Goal: Book appointment/travel/reservation

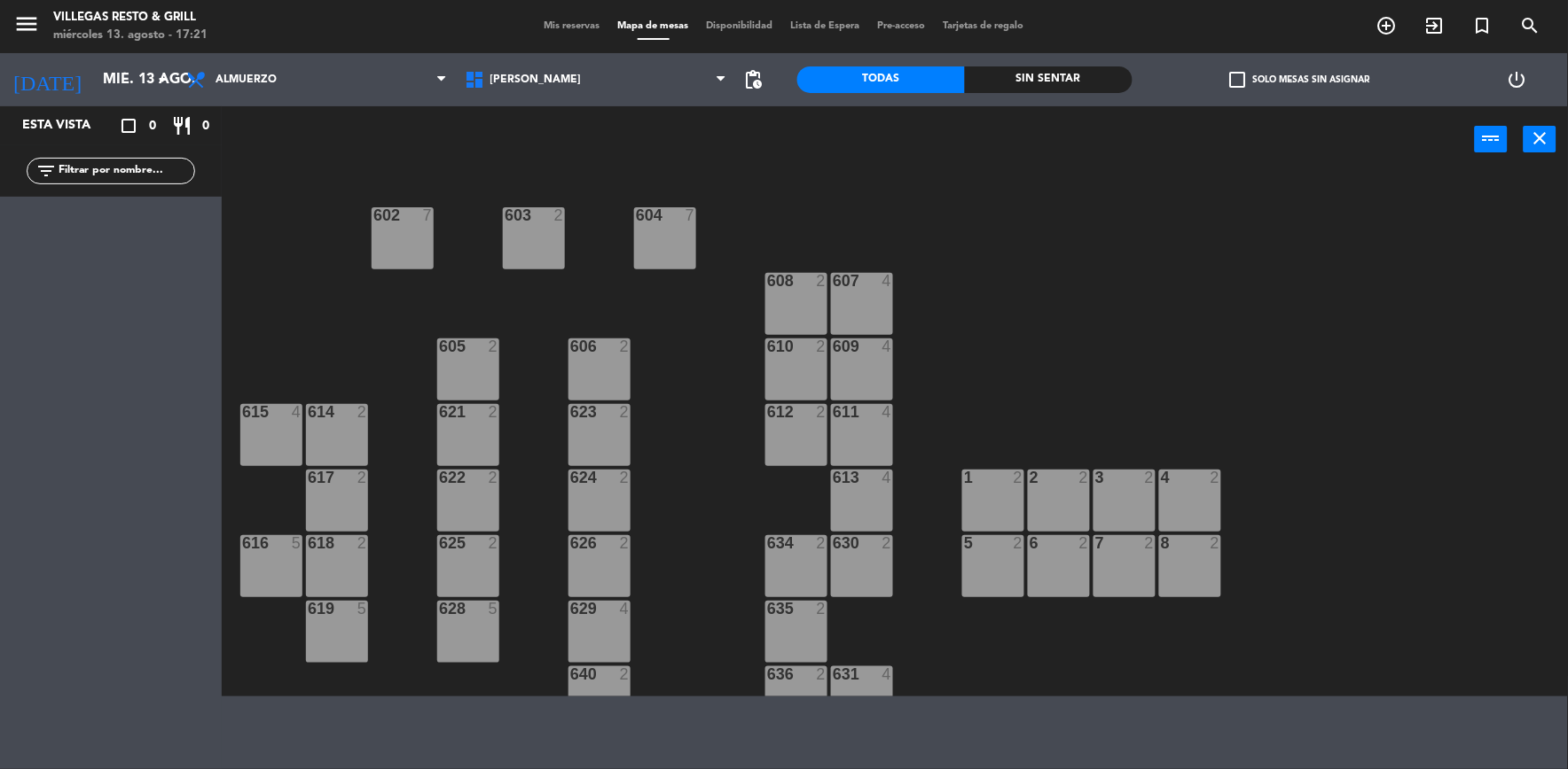
scroll to position [557, 0]
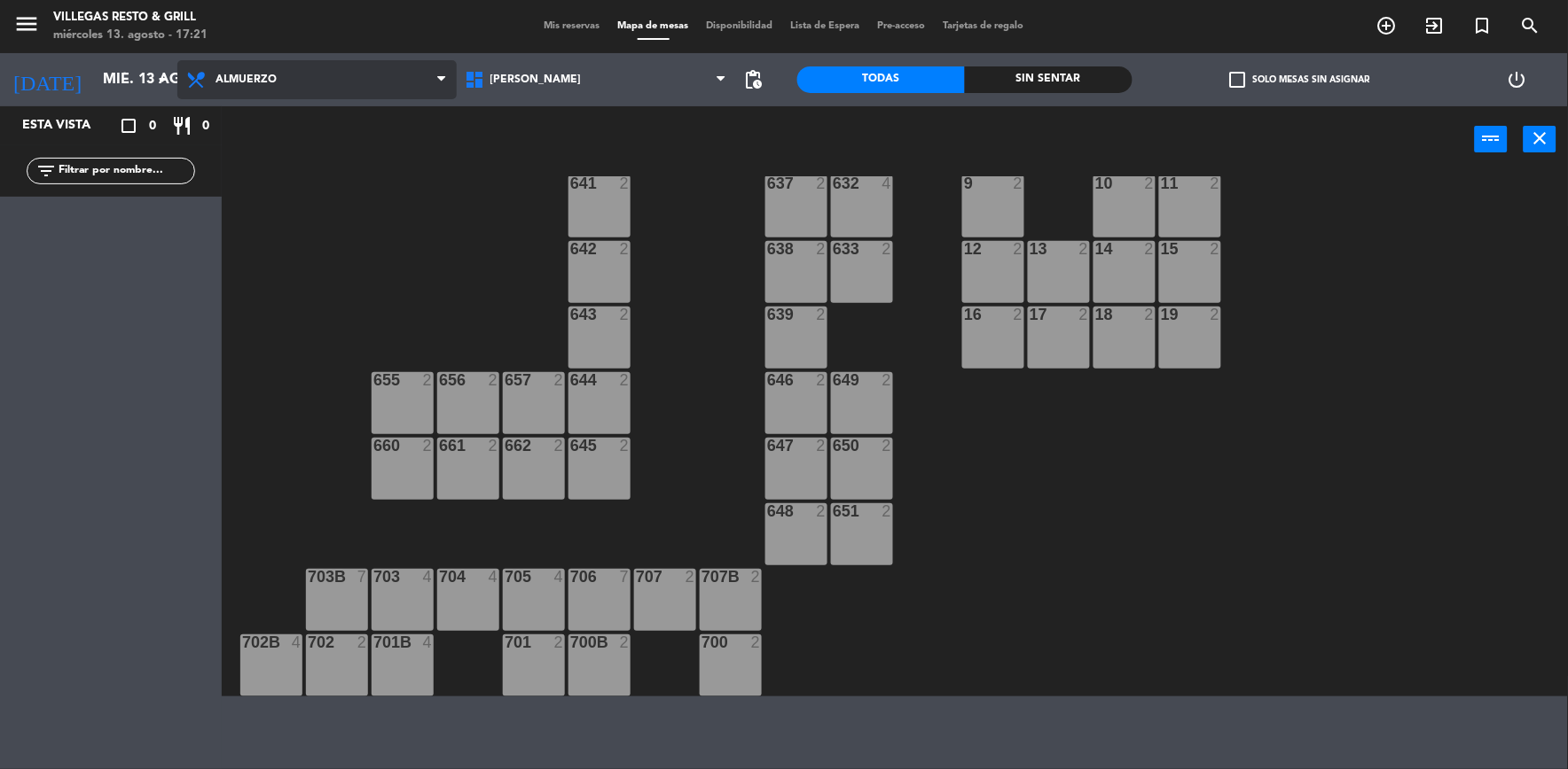
click at [251, 81] on span "Almuerzo" at bounding box center [245, 80] width 61 height 13
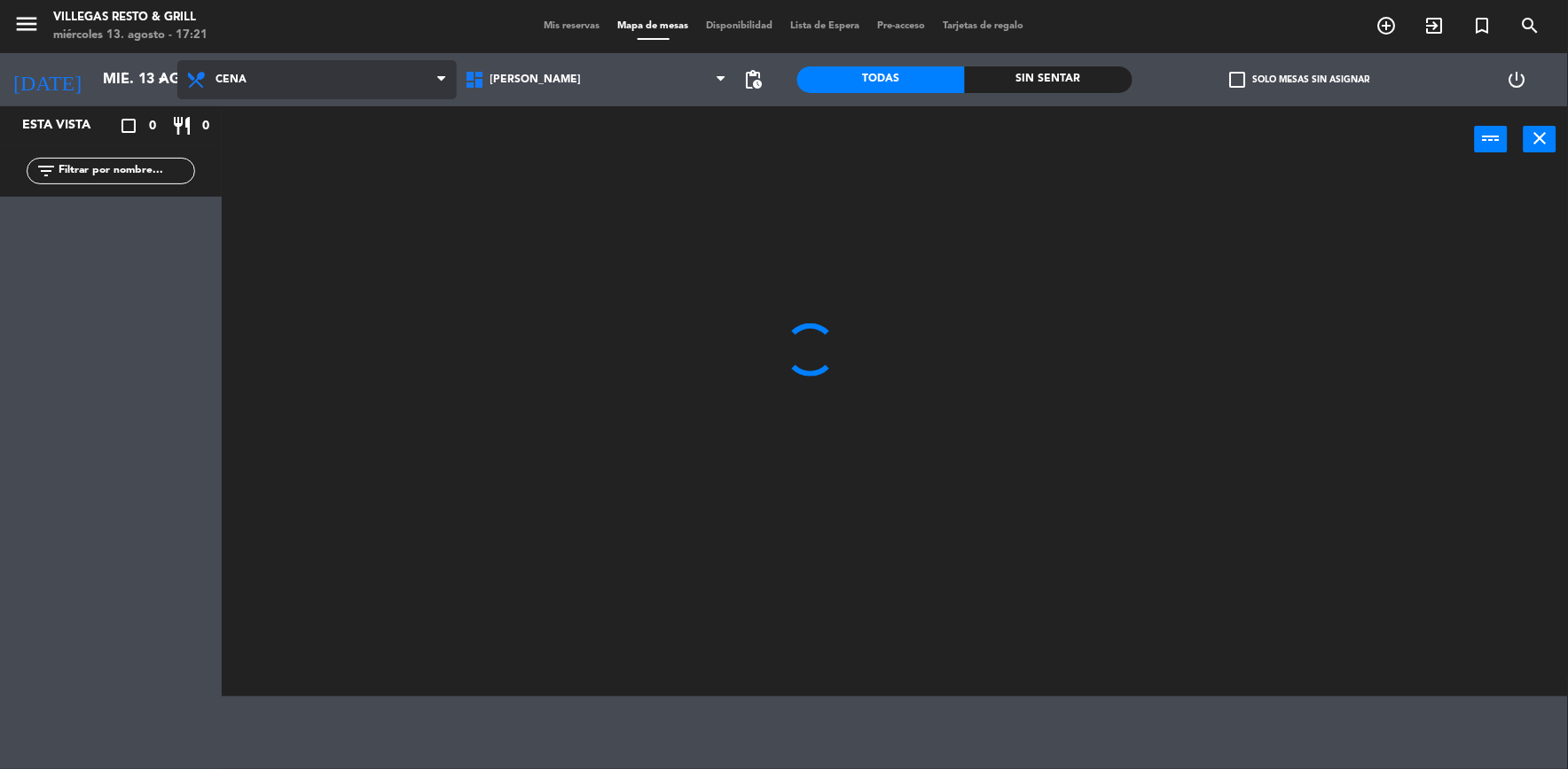
click at [274, 157] on ng-component "menu Villegas Resto & Grill miércoles 13. agosto - 17:21 Mis reservas Mapa de m…" at bounding box center [784, 348] width 1568 height 696
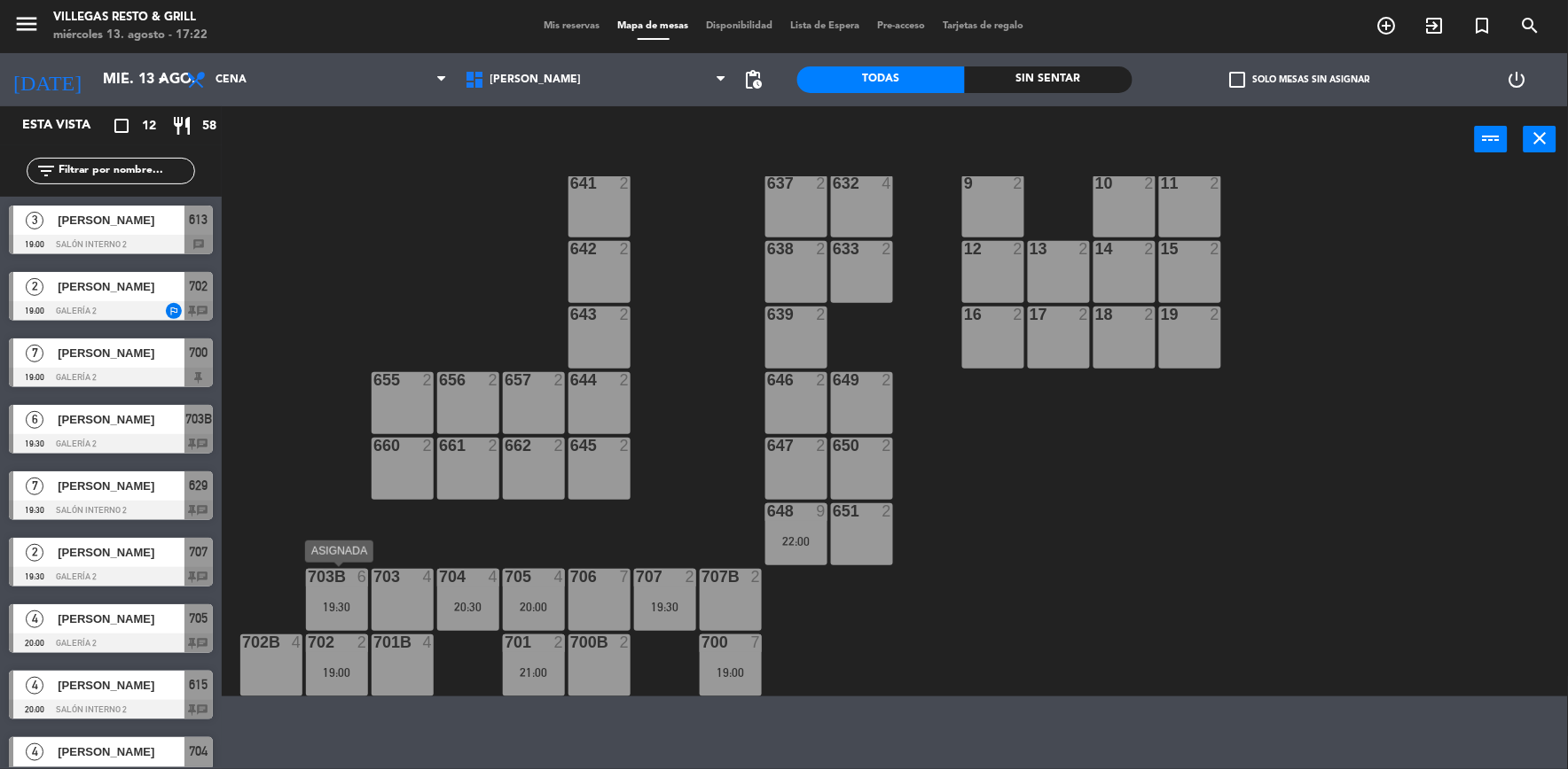
click at [339, 600] on div "19:30" at bounding box center [337, 607] width 62 height 13
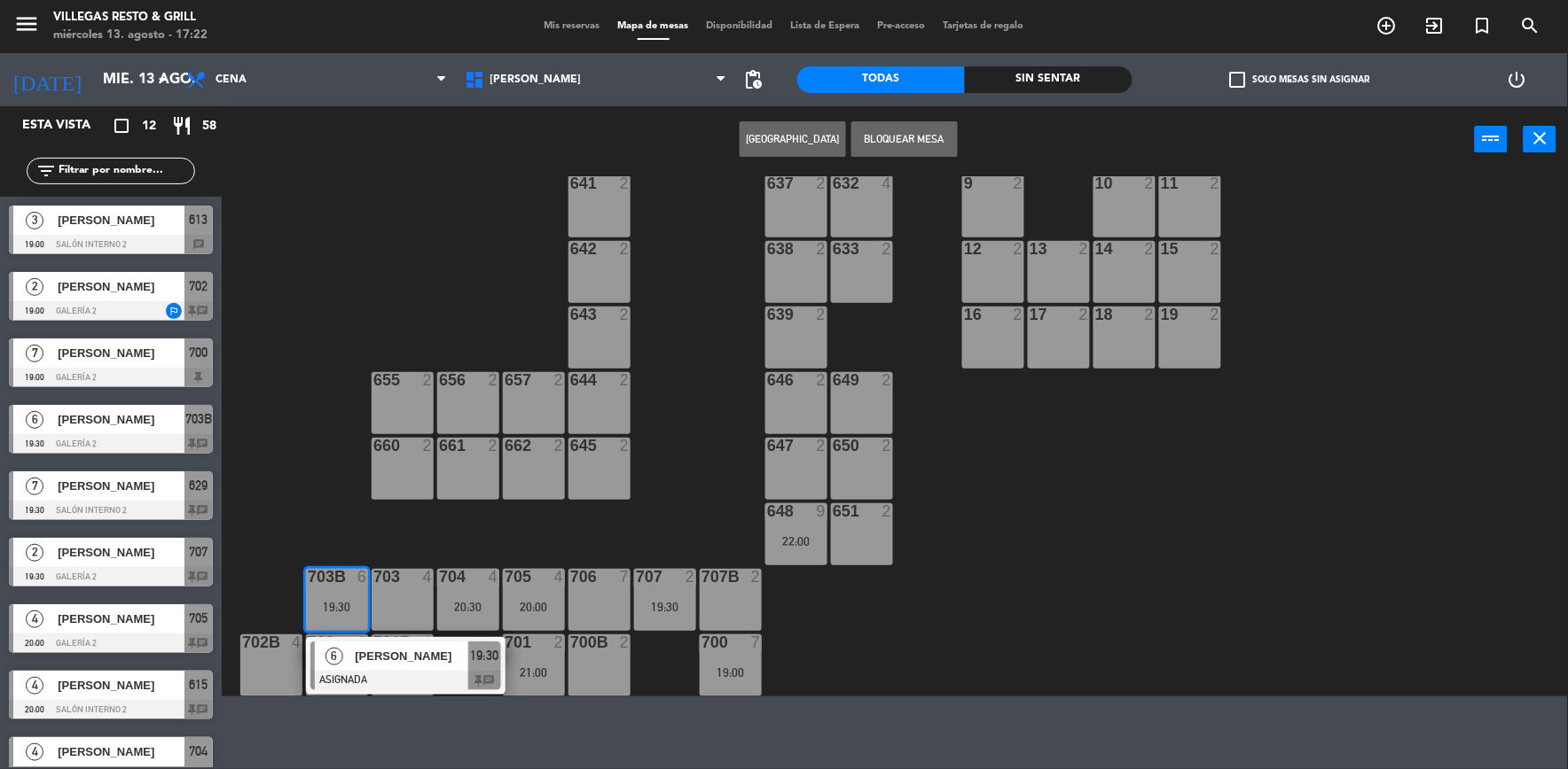
click at [397, 658] on span "[PERSON_NAME]" at bounding box center [411, 656] width 113 height 18
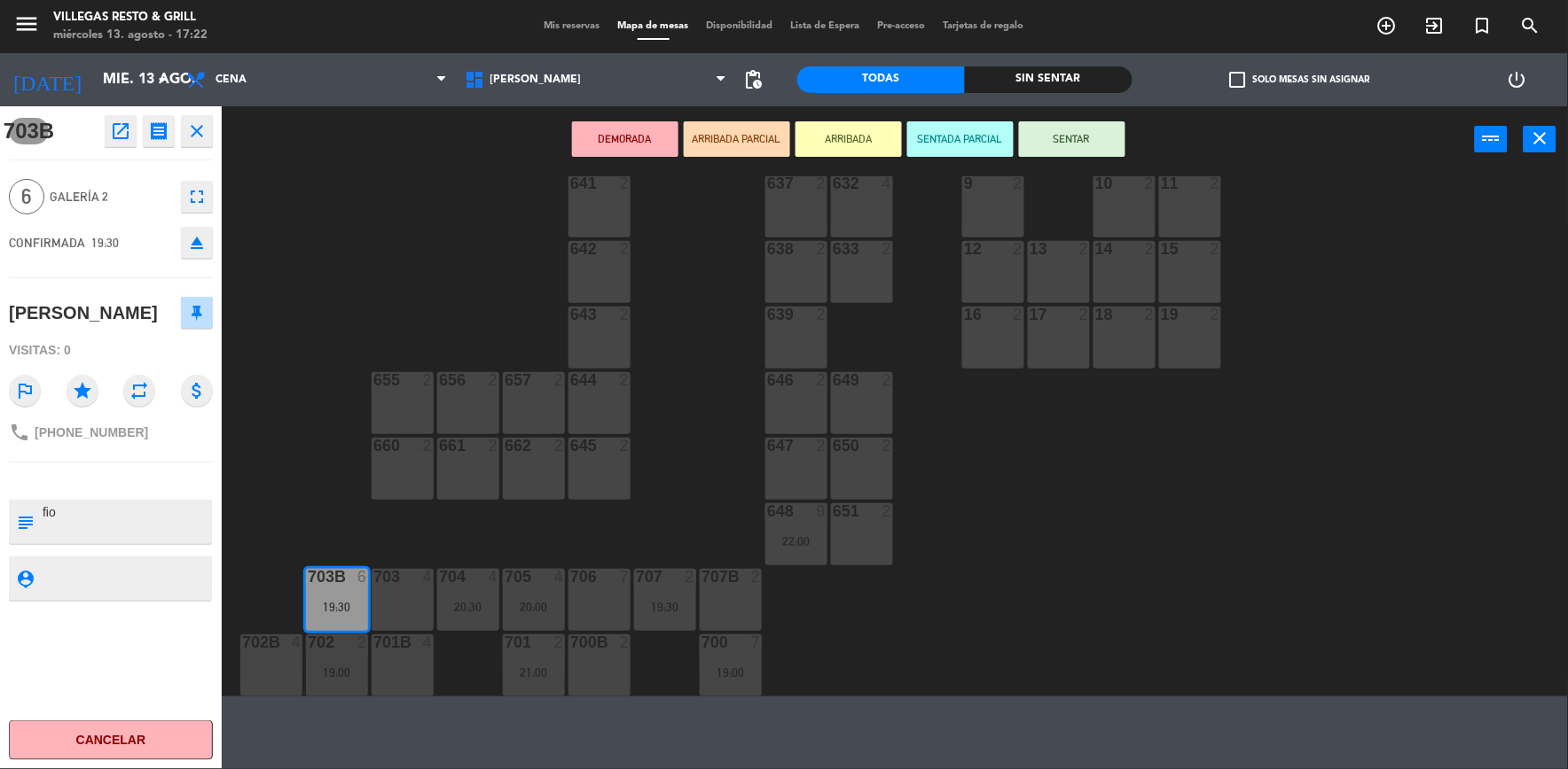
click at [397, 658] on div "701B 4" at bounding box center [403, 665] width 62 height 62
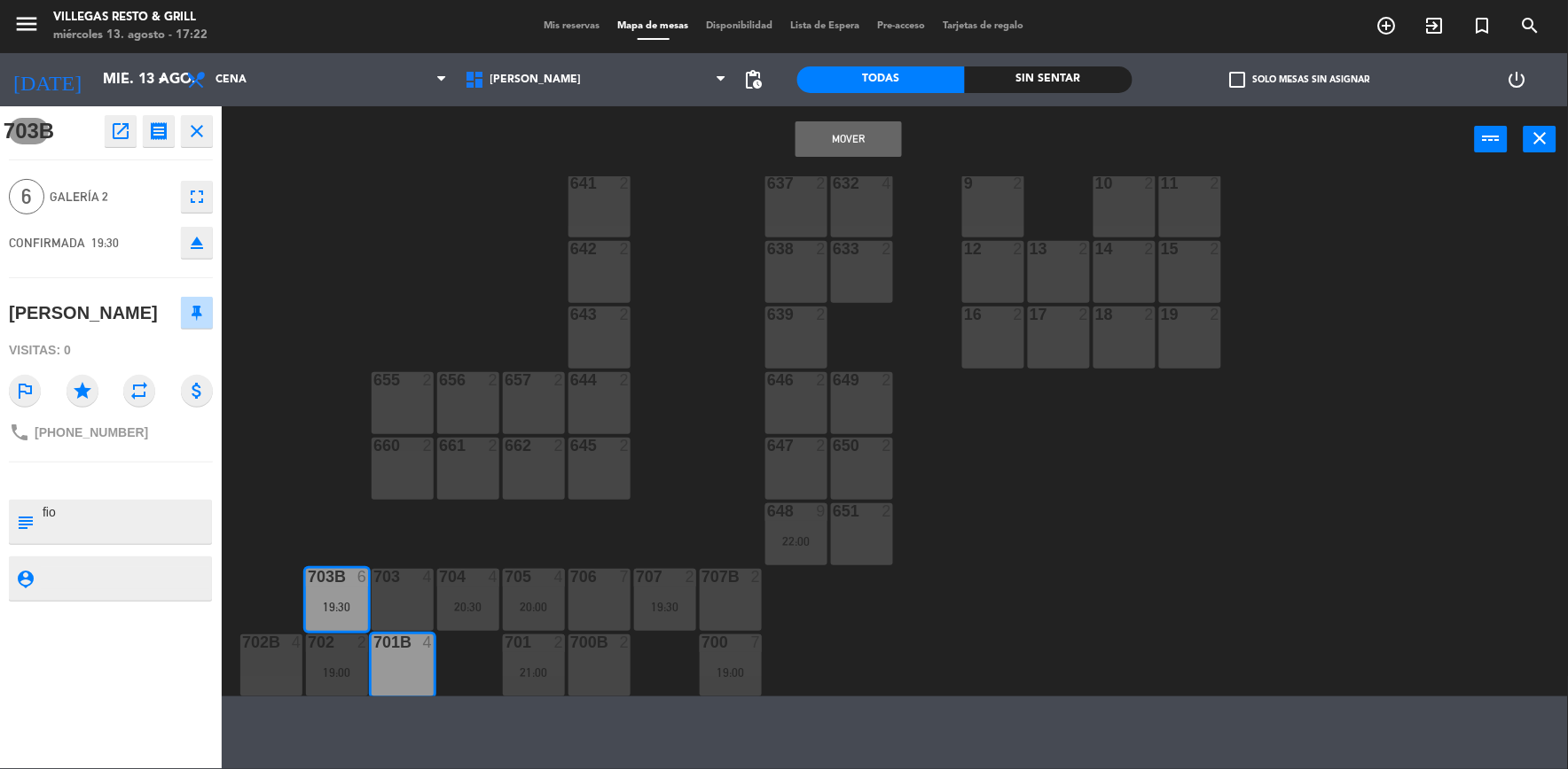
click at [819, 138] on button "Mover" at bounding box center [848, 138] width 107 height 36
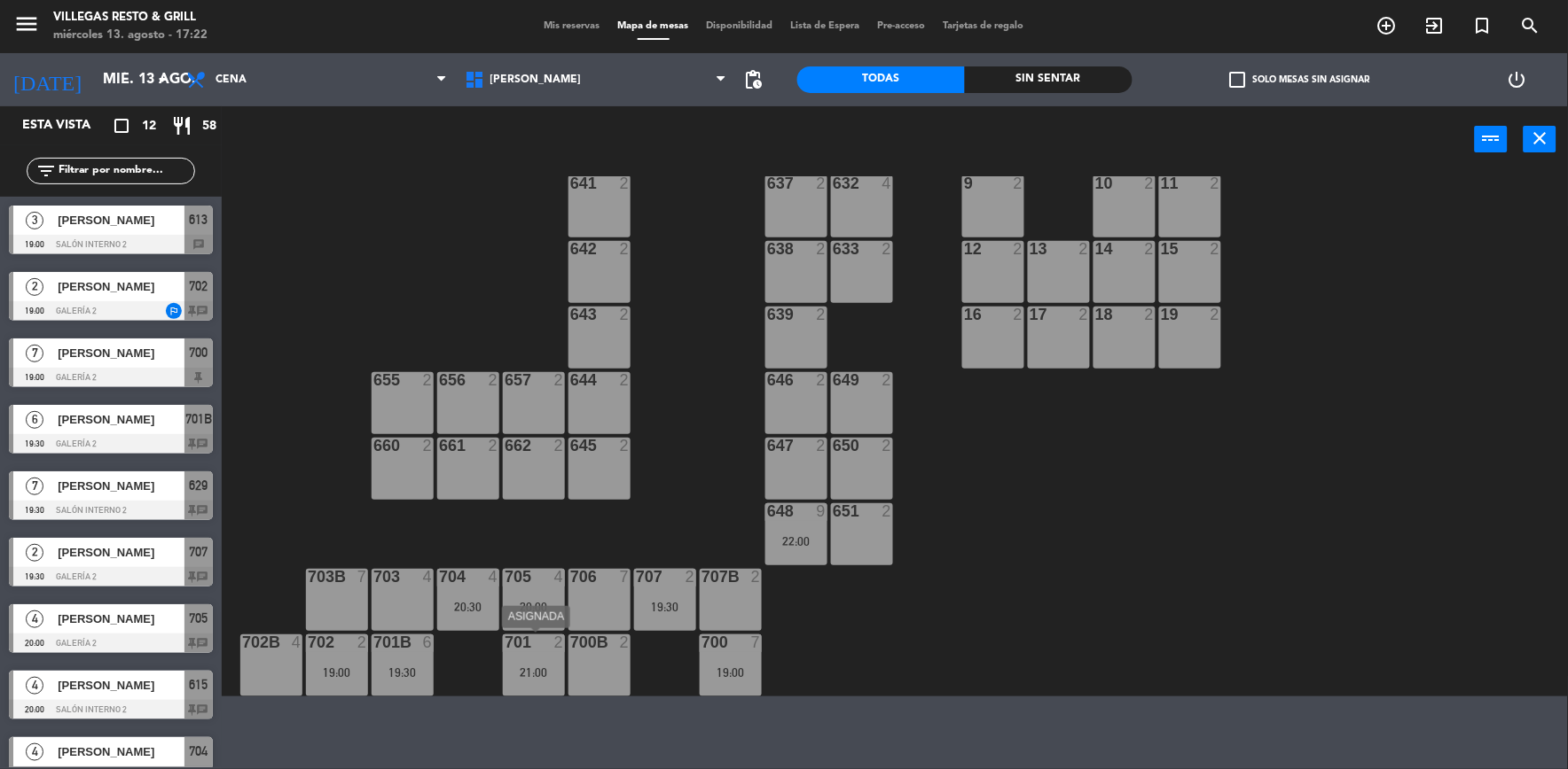
click at [534, 661] on div "701 2 21:00" at bounding box center [533, 665] width 62 height 62
click at [738, 596] on div "707B 2" at bounding box center [730, 600] width 62 height 62
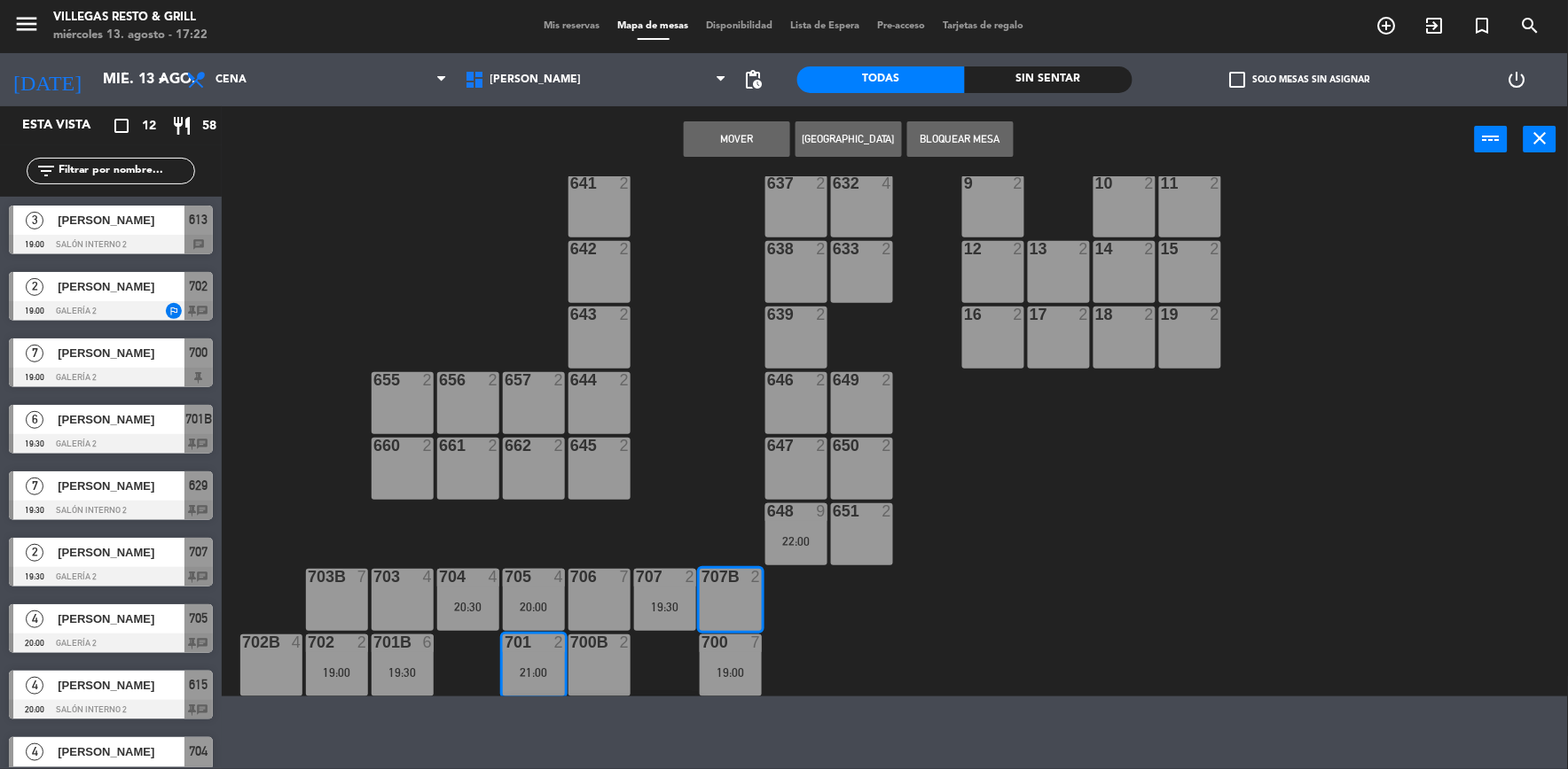
click at [750, 146] on button "Mover" at bounding box center [737, 138] width 107 height 36
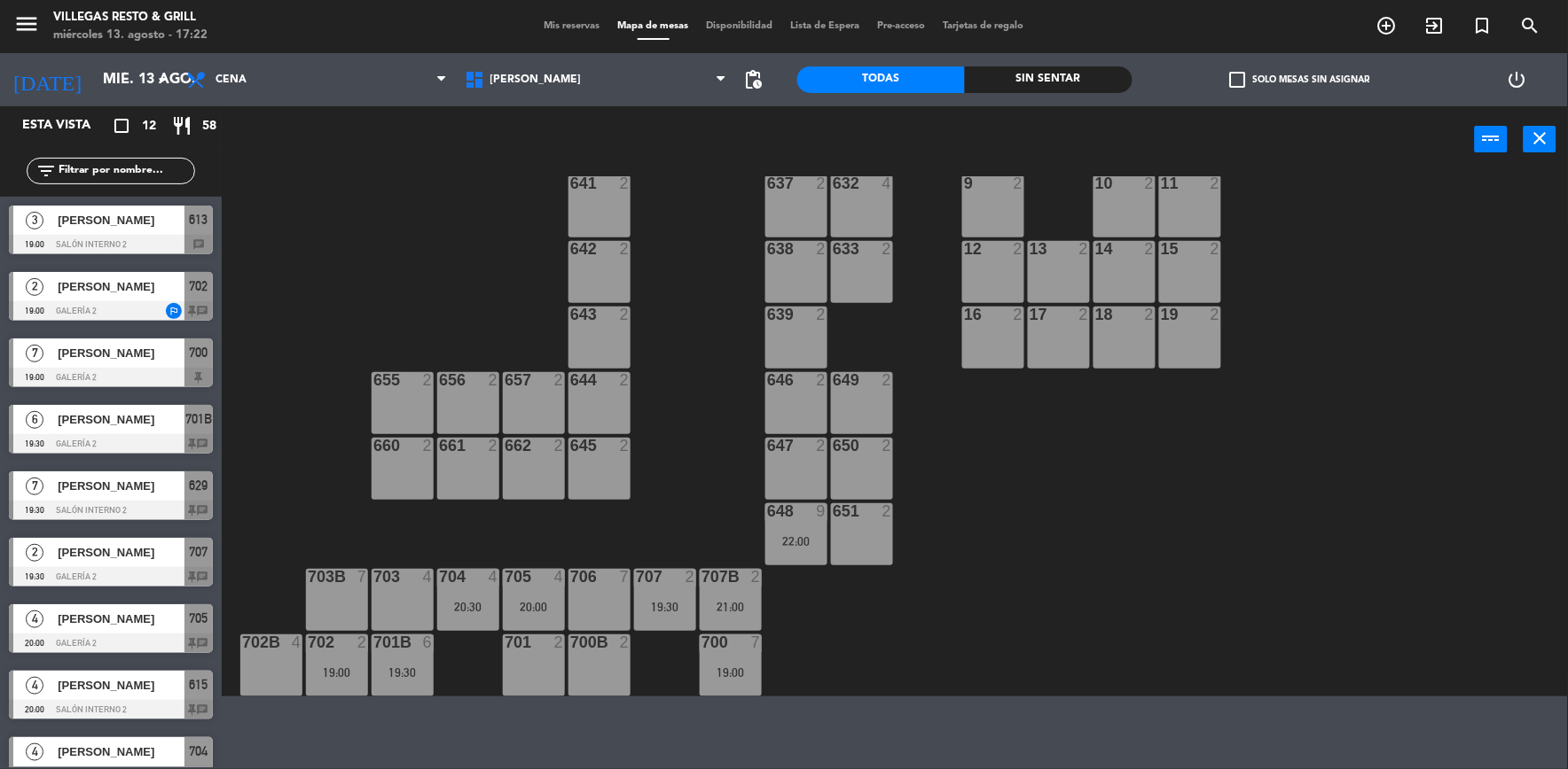
click at [652, 600] on div "19:30" at bounding box center [665, 607] width 62 height 13
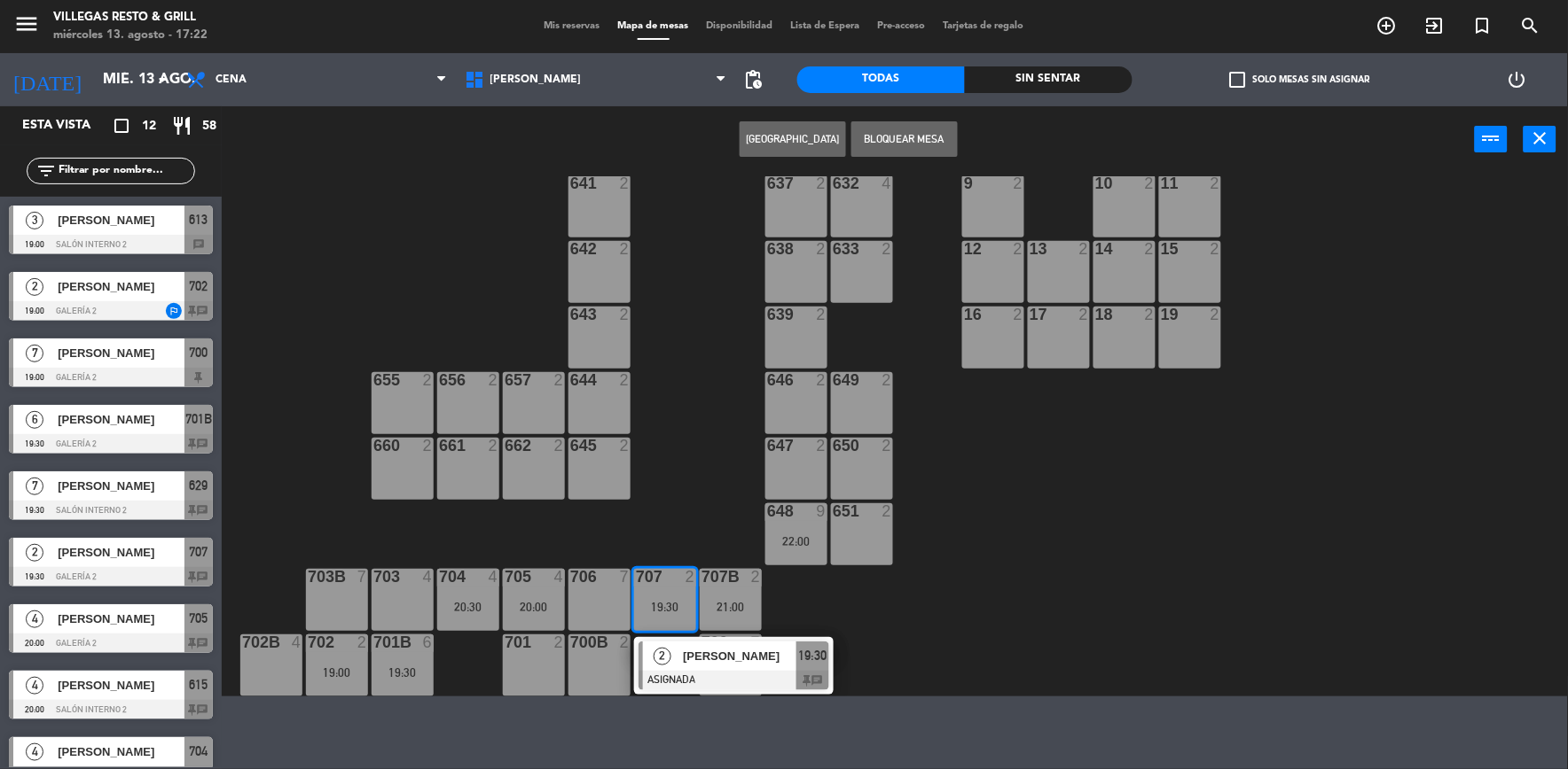
click at [542, 653] on div "701 2" at bounding box center [533, 665] width 62 height 62
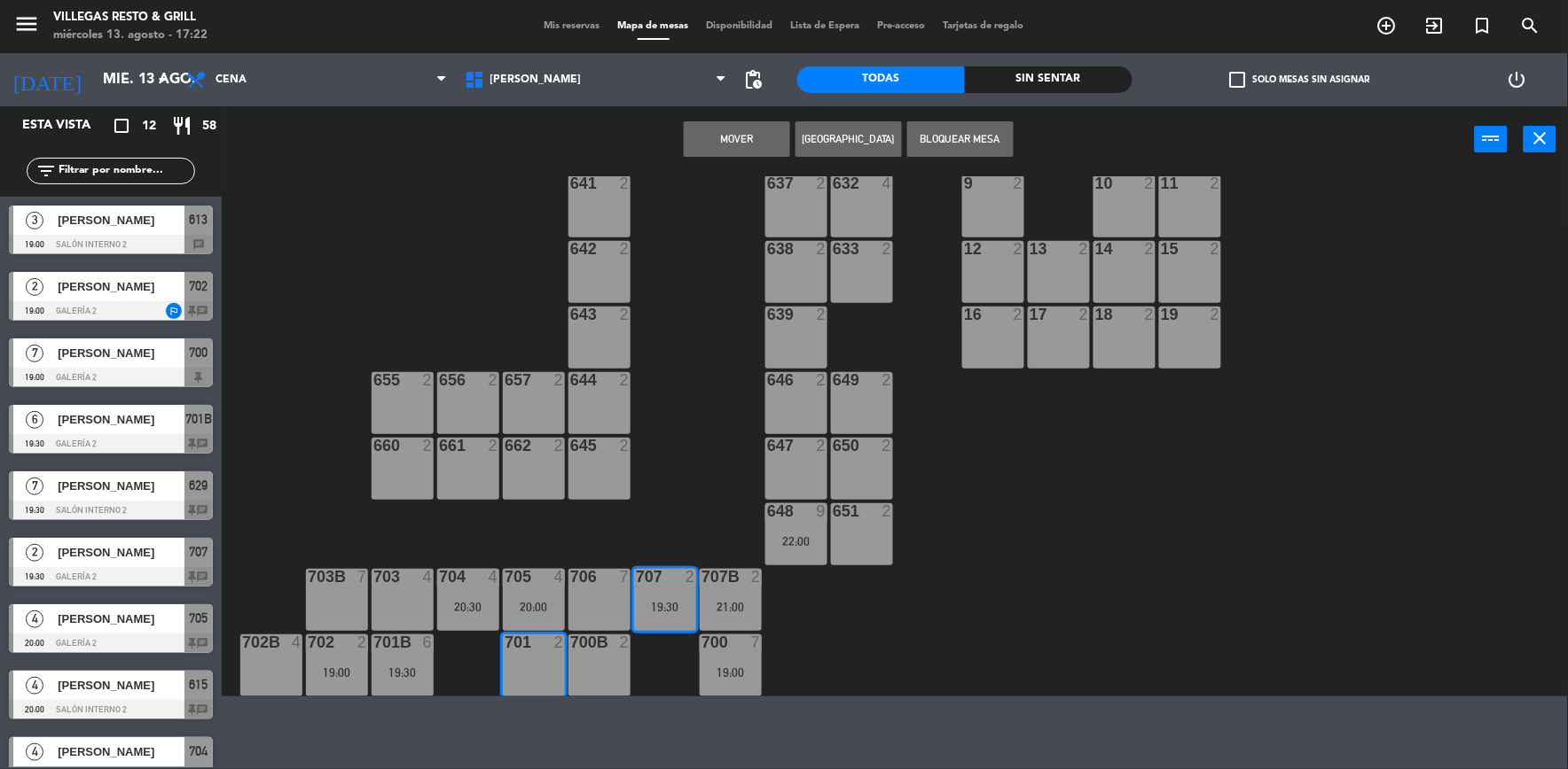
click at [716, 142] on button "Mover" at bounding box center [737, 138] width 107 height 36
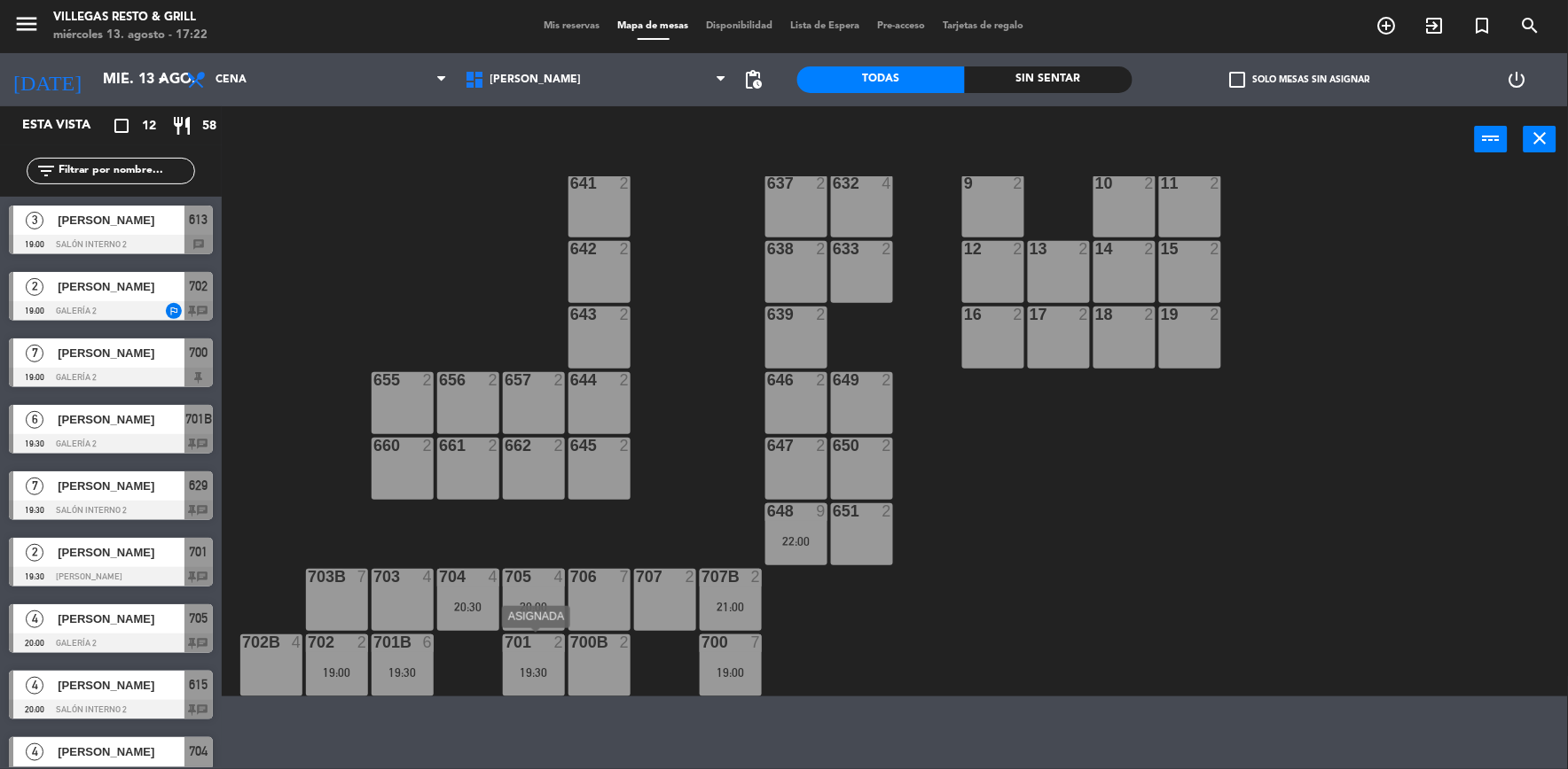
click at [533, 648] on div at bounding box center [534, 642] width 29 height 16
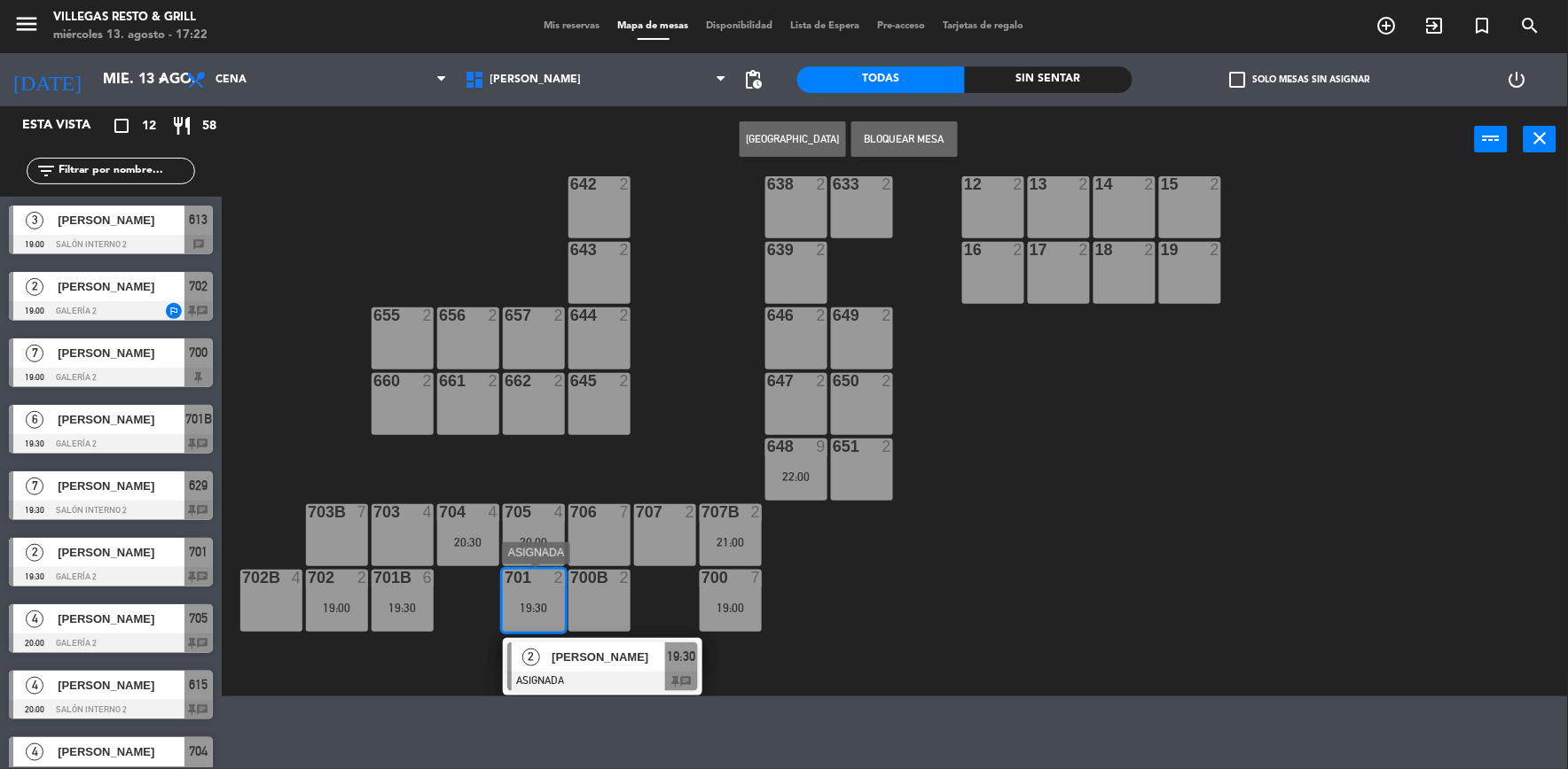
click at [552, 661] on span "[PERSON_NAME]" at bounding box center [608, 657] width 113 height 18
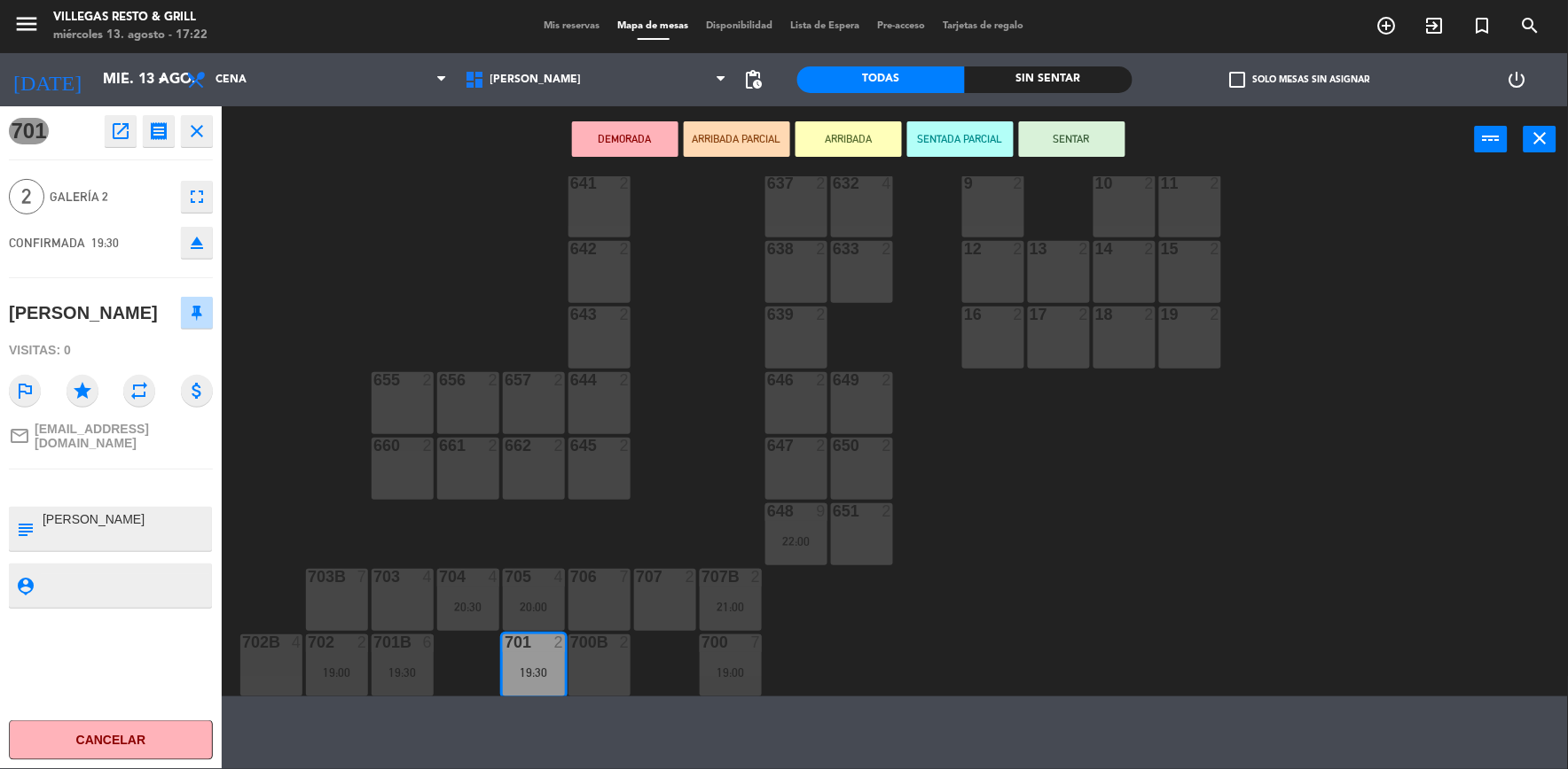
click at [196, 139] on icon "close" at bounding box center [196, 130] width 21 height 21
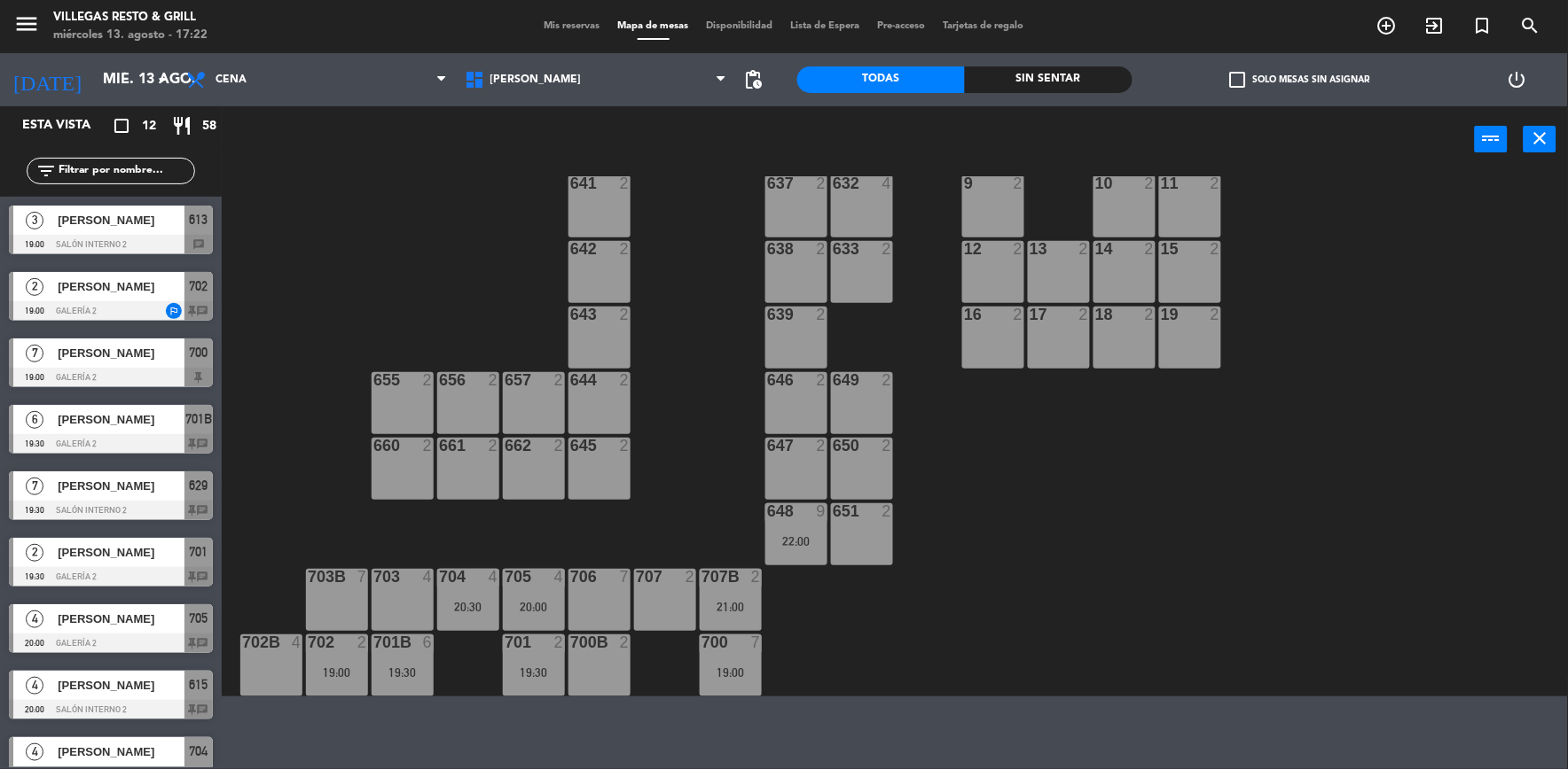
click at [716, 600] on div "21:00" at bounding box center [730, 606] width 62 height 14
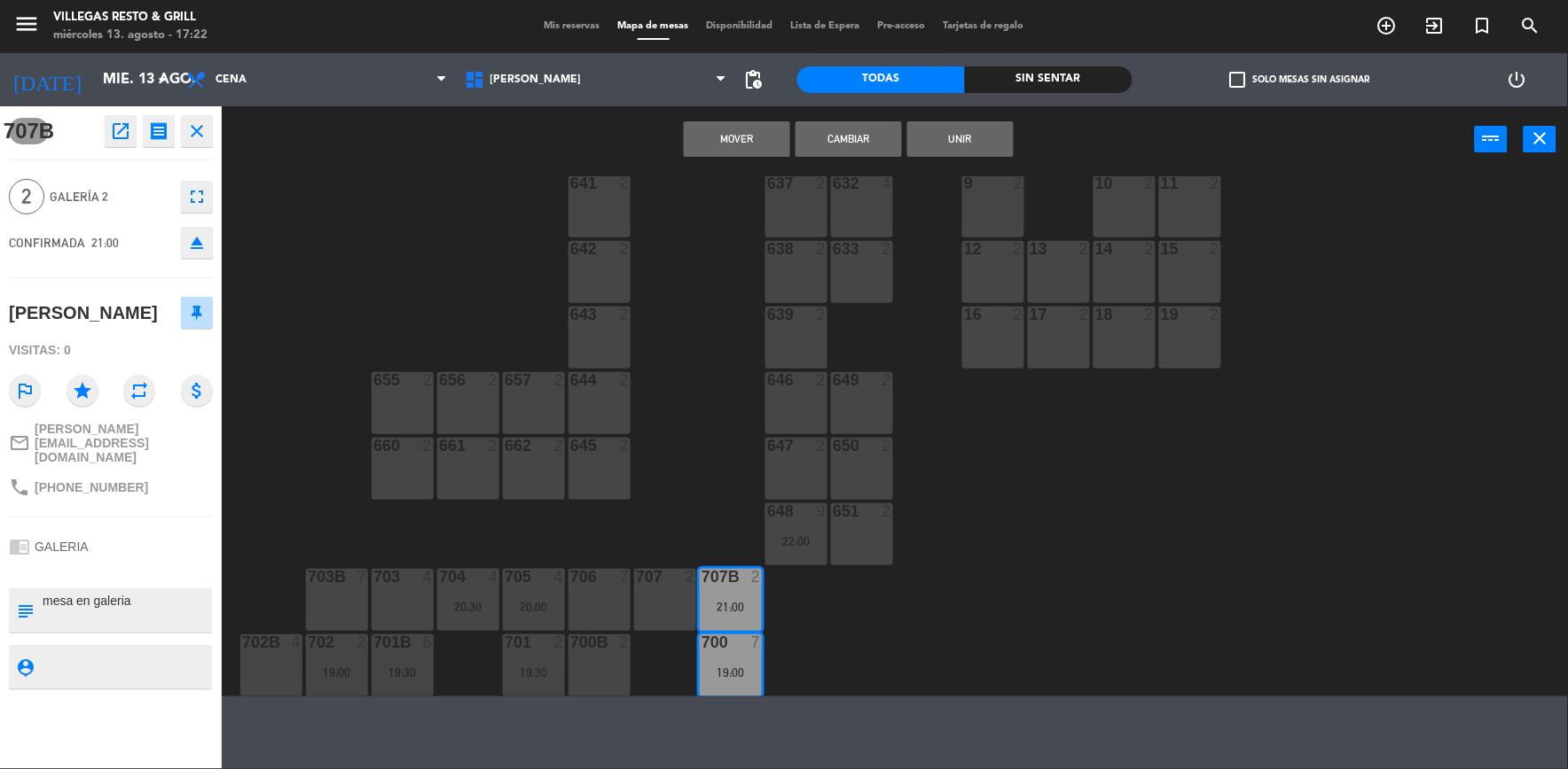
click at [192, 127] on icon "close" at bounding box center [196, 130] width 21 height 21
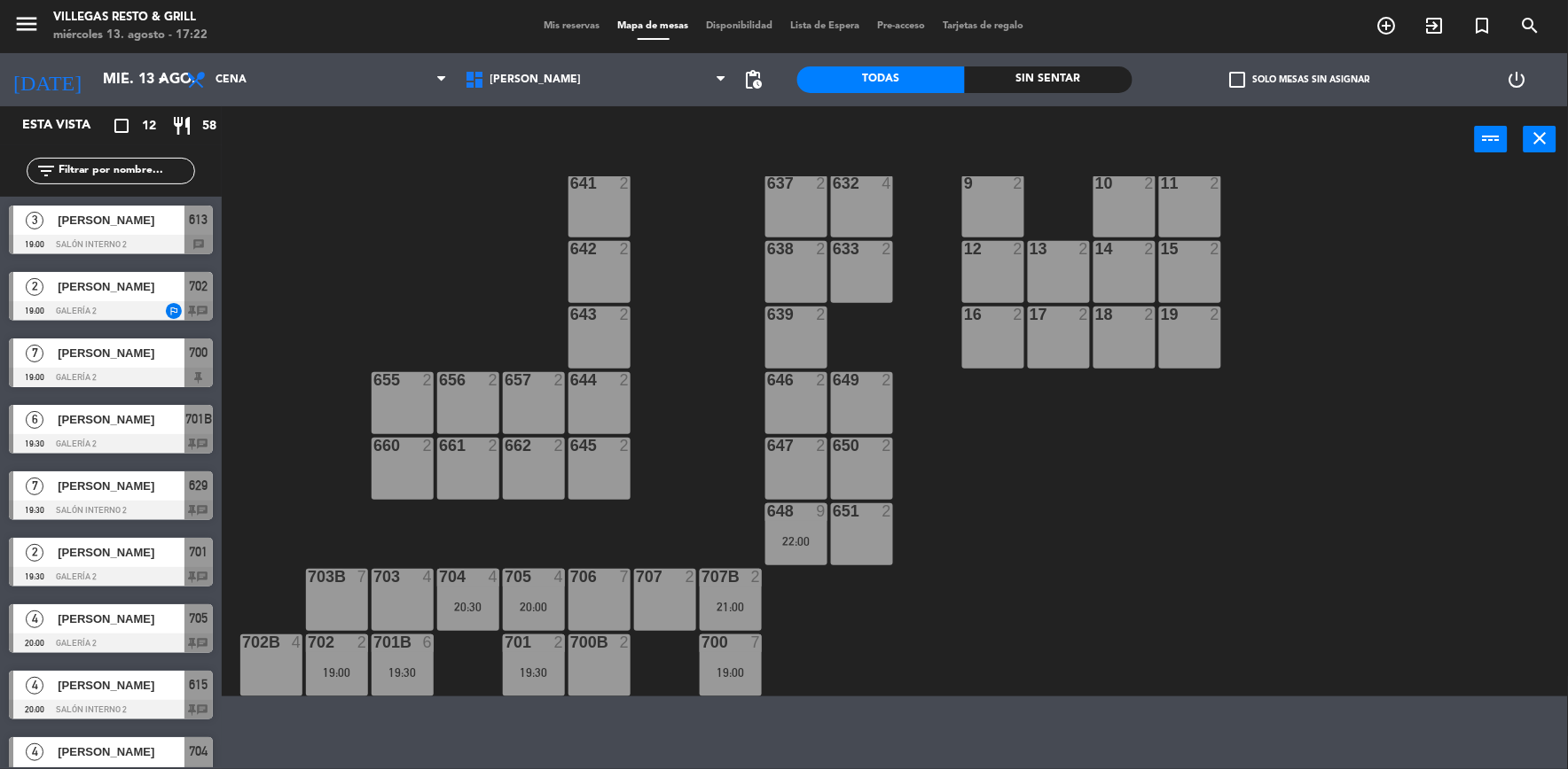
scroll to position [153, 0]
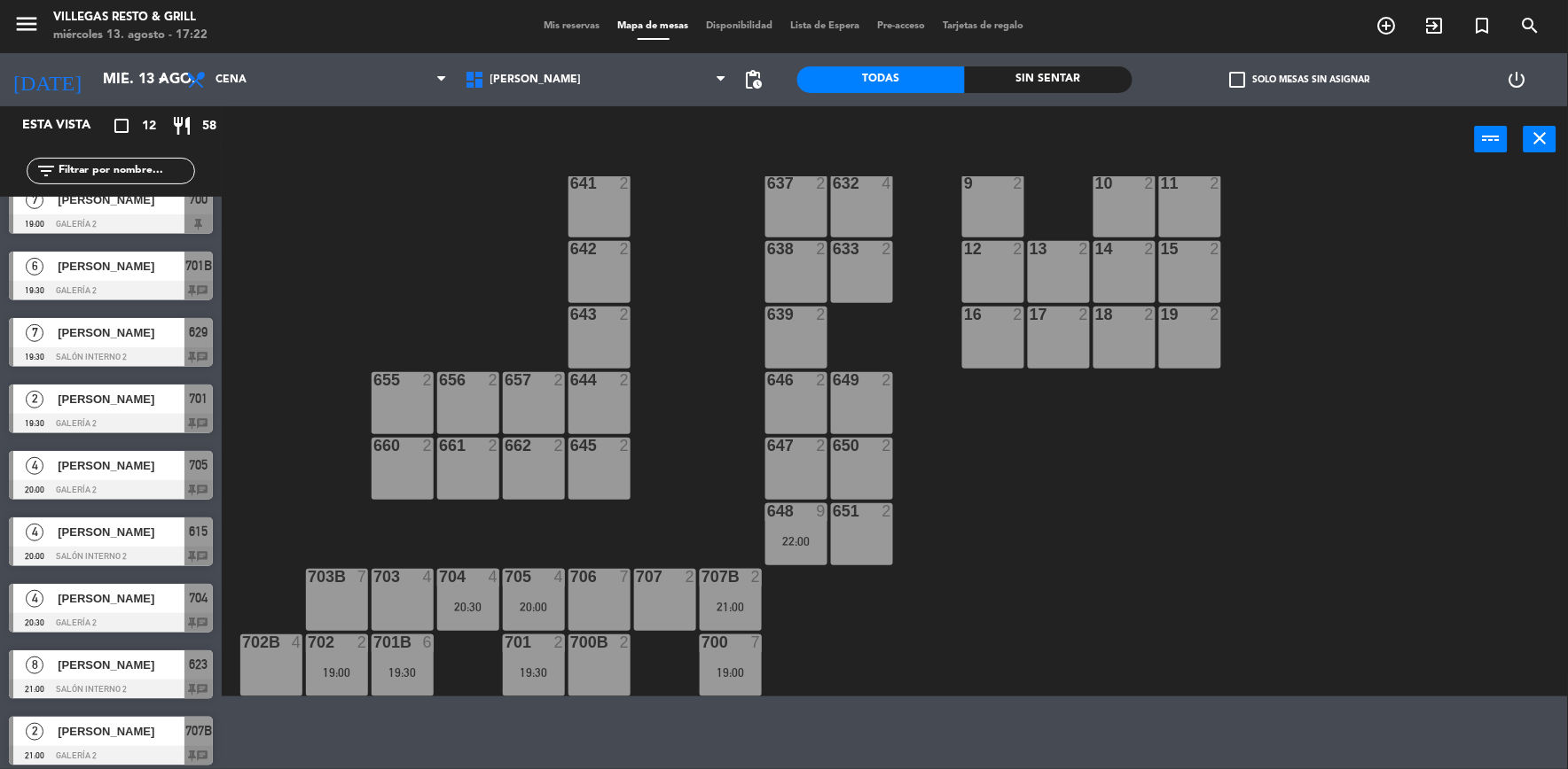
click at [716, 652] on div "700 7 19:00" at bounding box center [730, 665] width 62 height 62
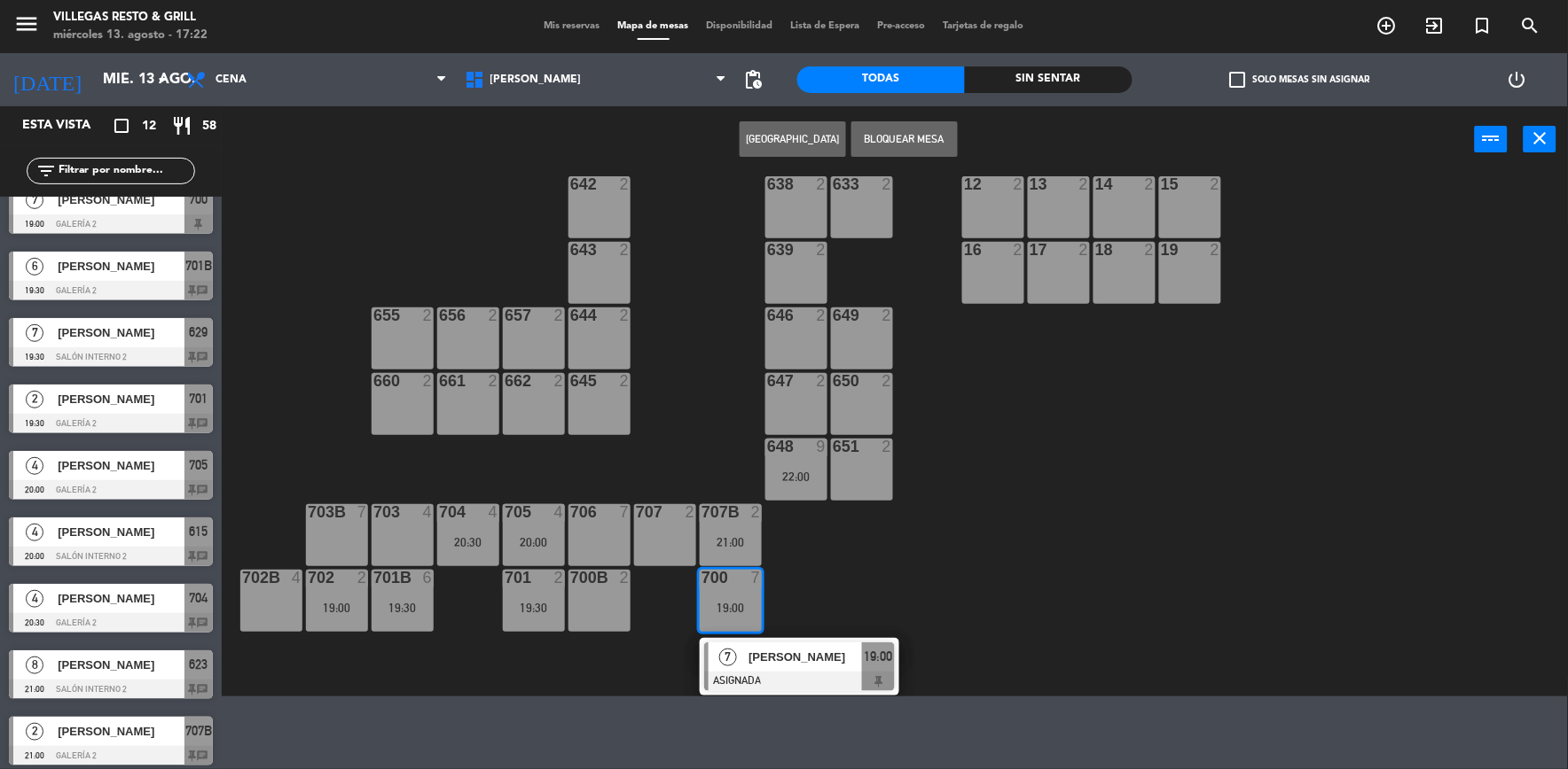
click at [755, 669] on div "[PERSON_NAME]" at bounding box center [804, 657] width 115 height 29
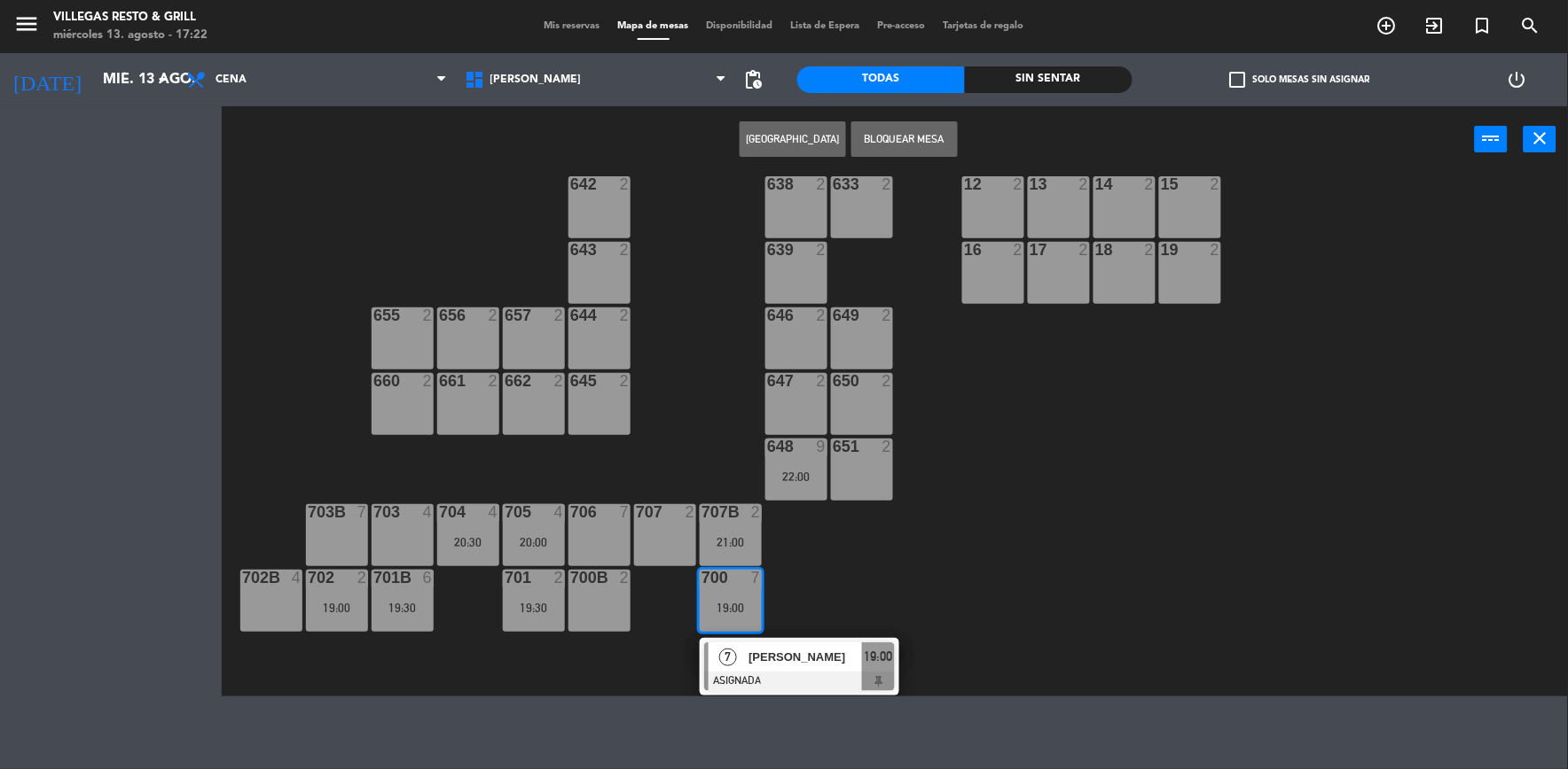
scroll to position [557, 0]
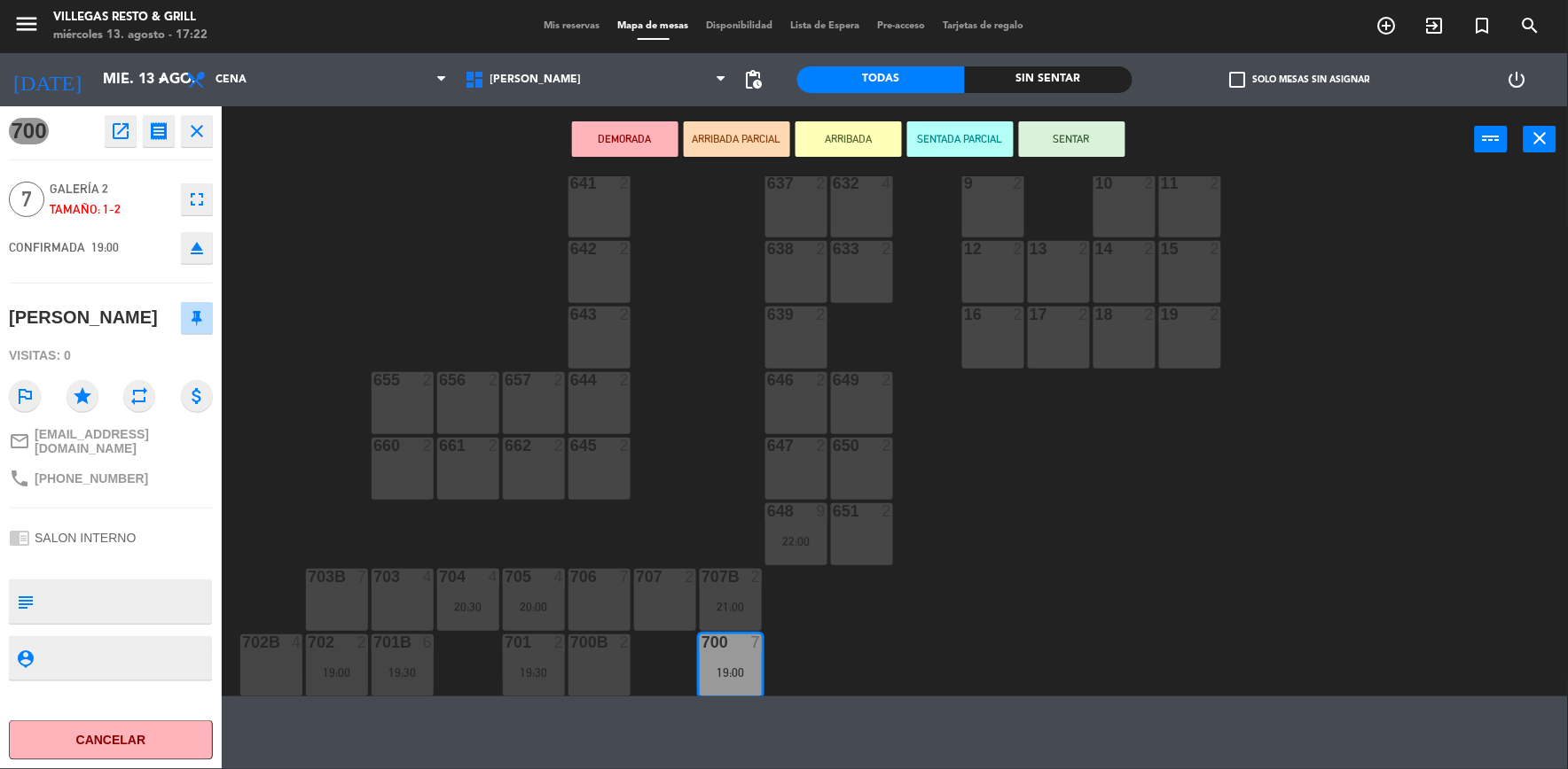
click at [198, 133] on icon "close" at bounding box center [196, 130] width 21 height 21
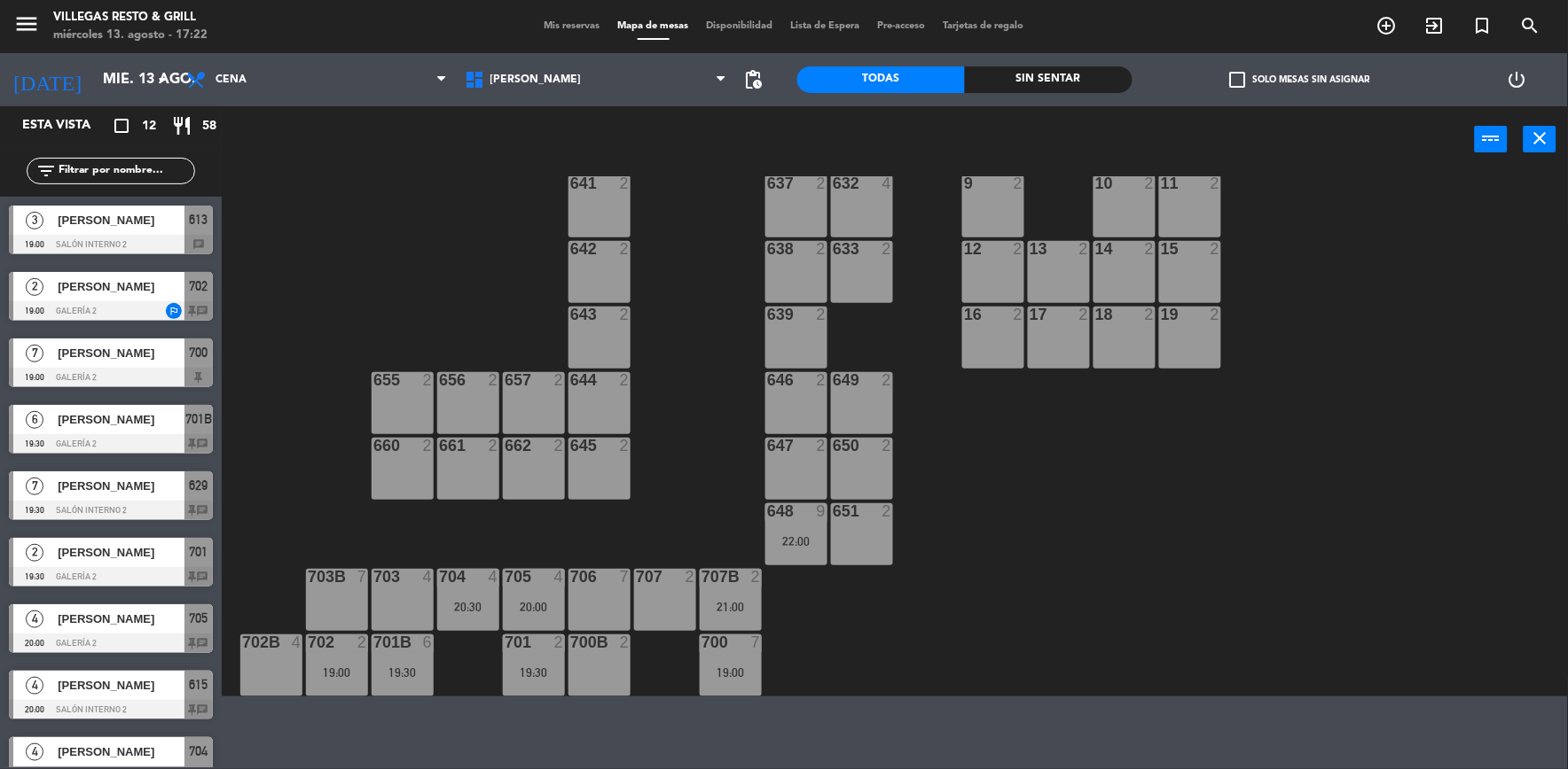
click at [341, 654] on div "702 2 19:00" at bounding box center [337, 665] width 62 height 62
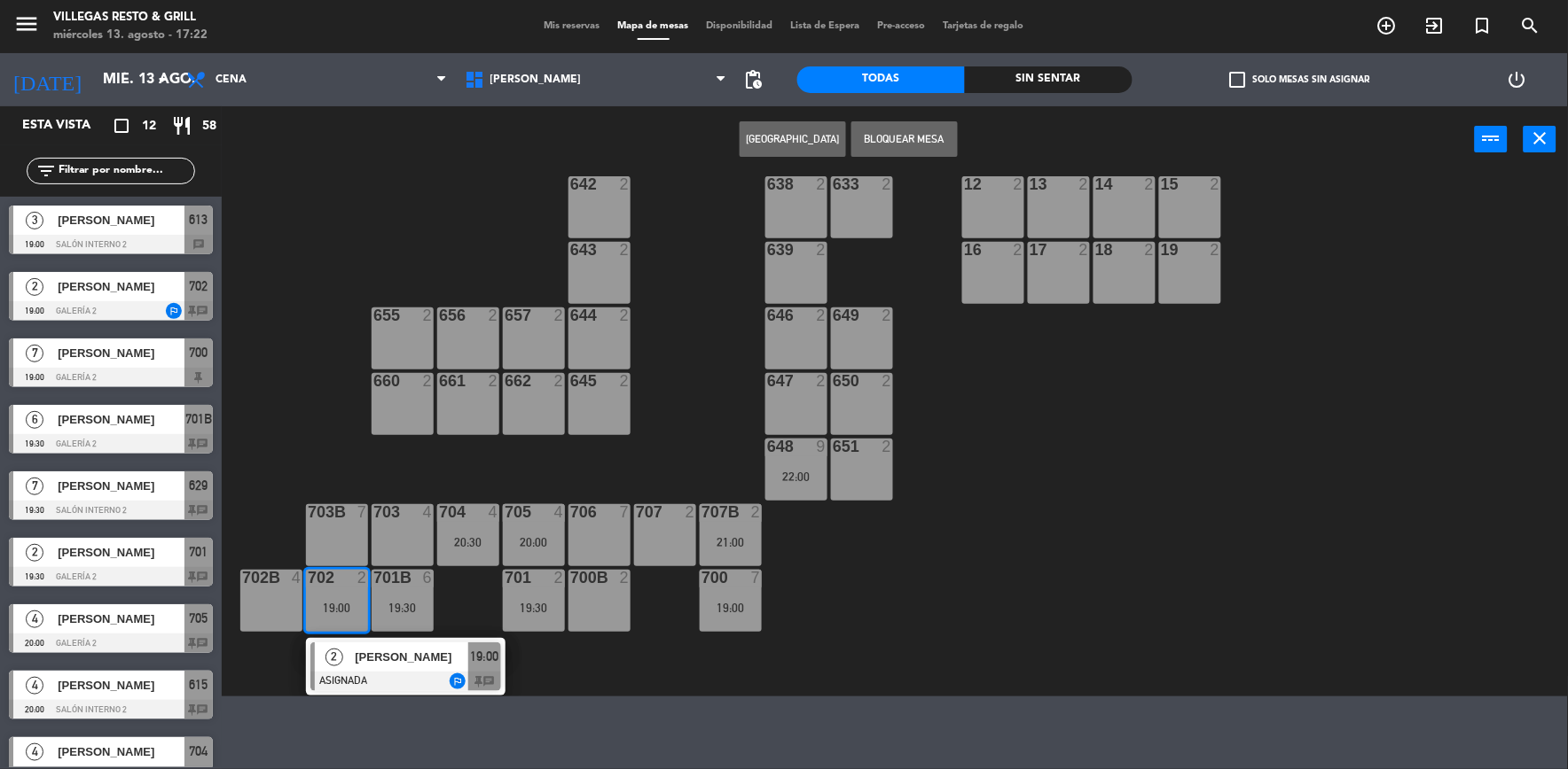
click at [392, 654] on span "[PERSON_NAME]" at bounding box center [411, 657] width 113 height 18
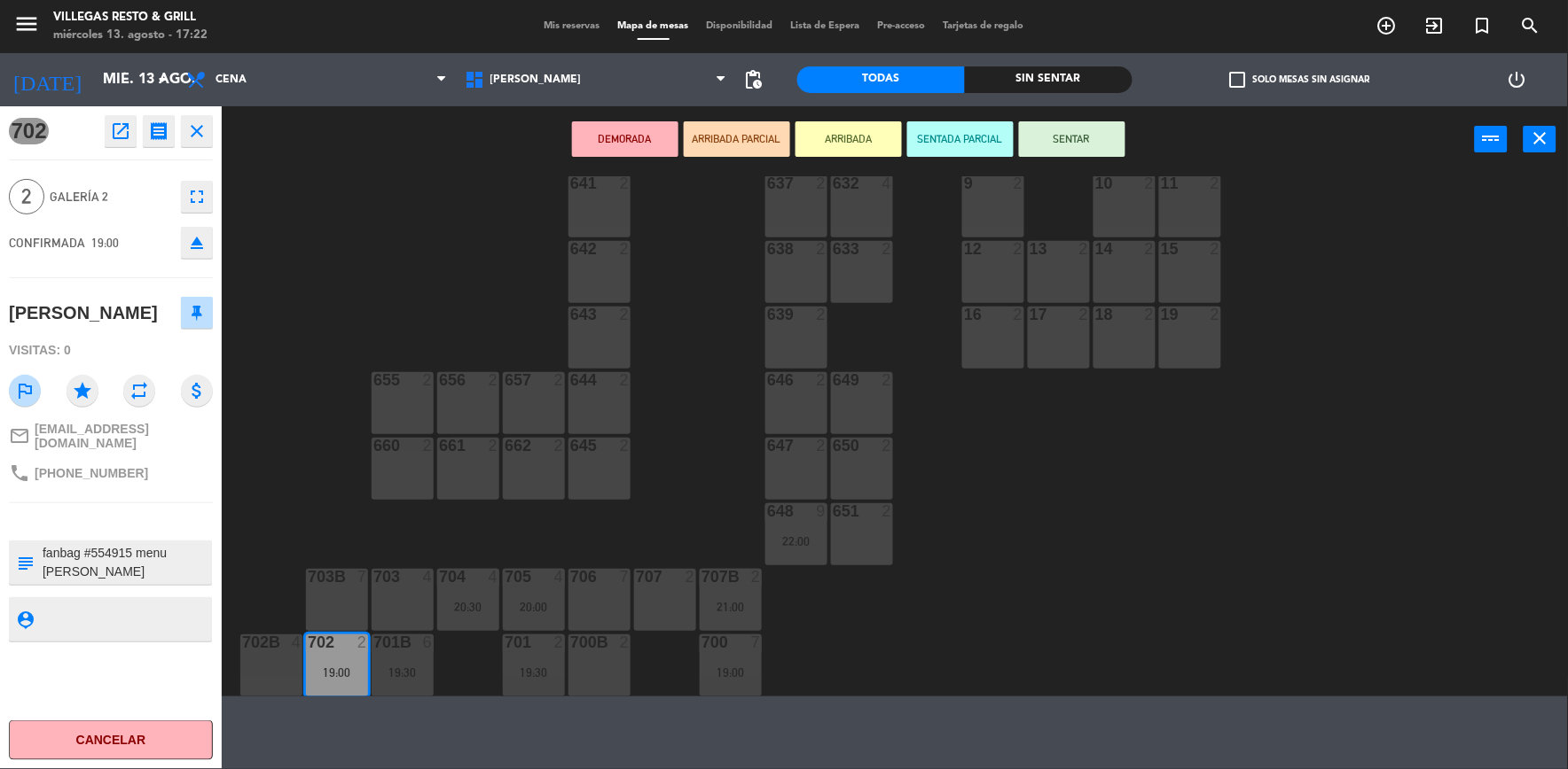
click at [204, 136] on icon "close" at bounding box center [196, 130] width 21 height 21
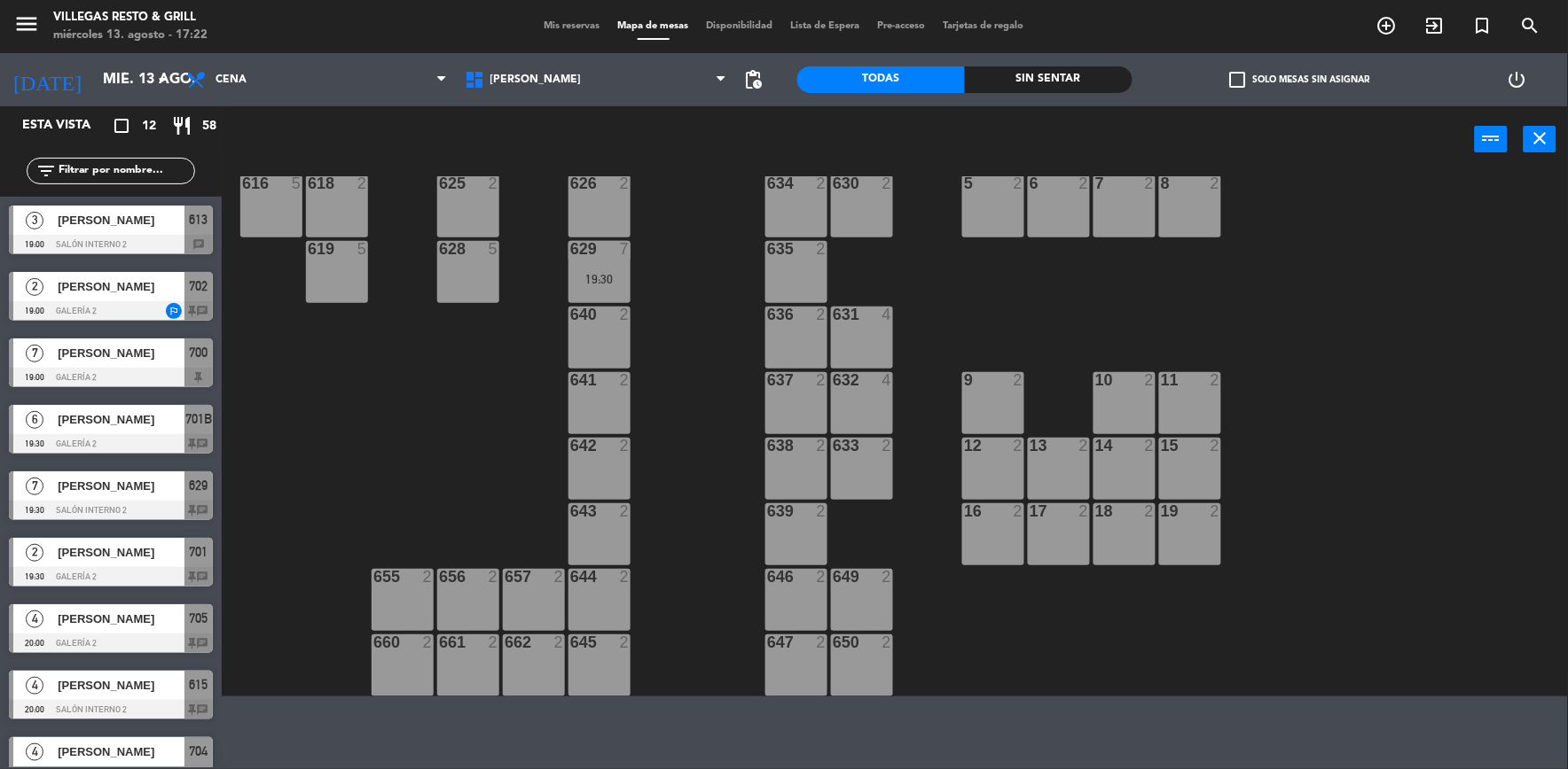
scroll to position [163, 0]
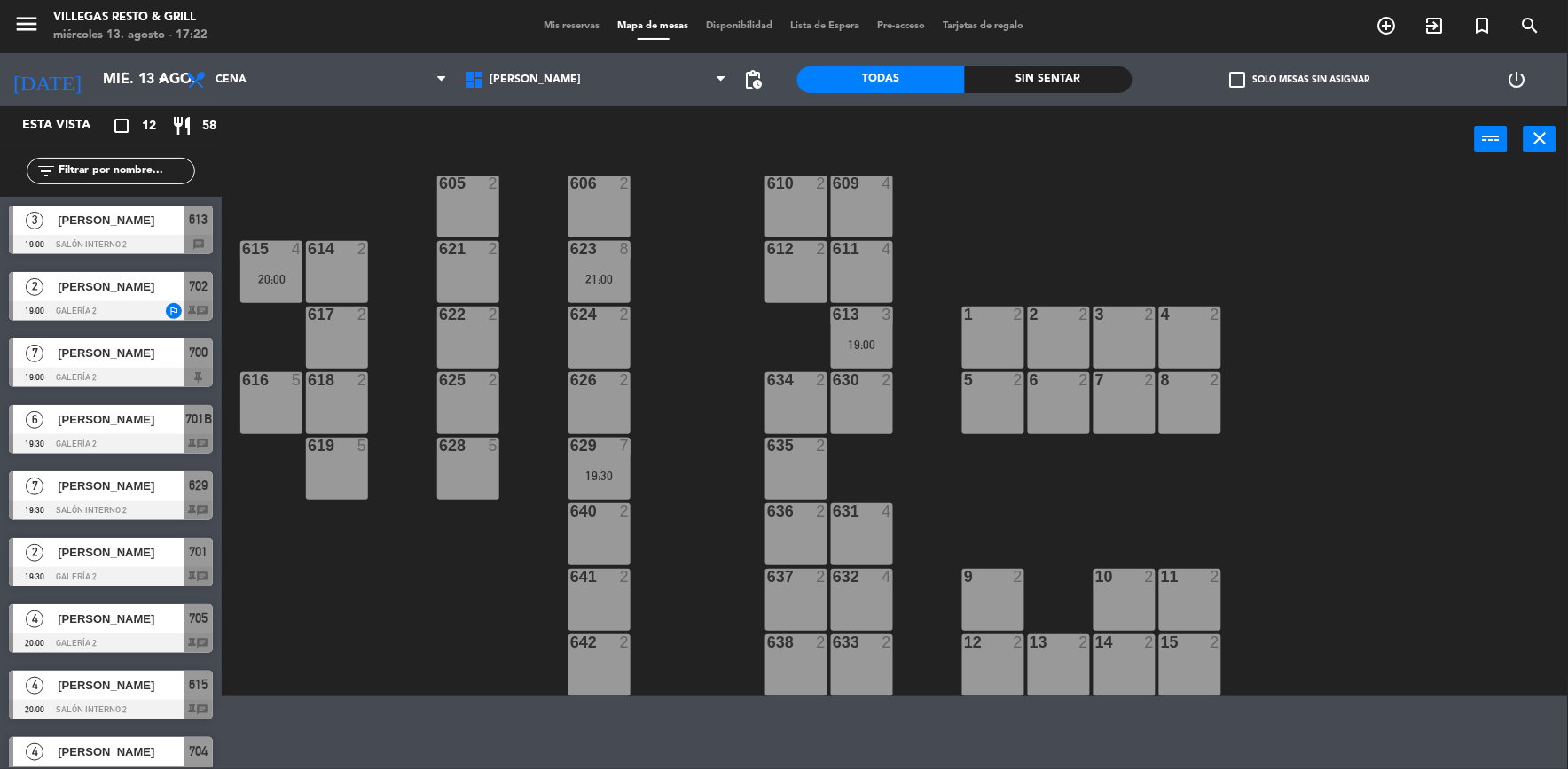
click at [267, 277] on div "20:00" at bounding box center [272, 280] width 62 height 13
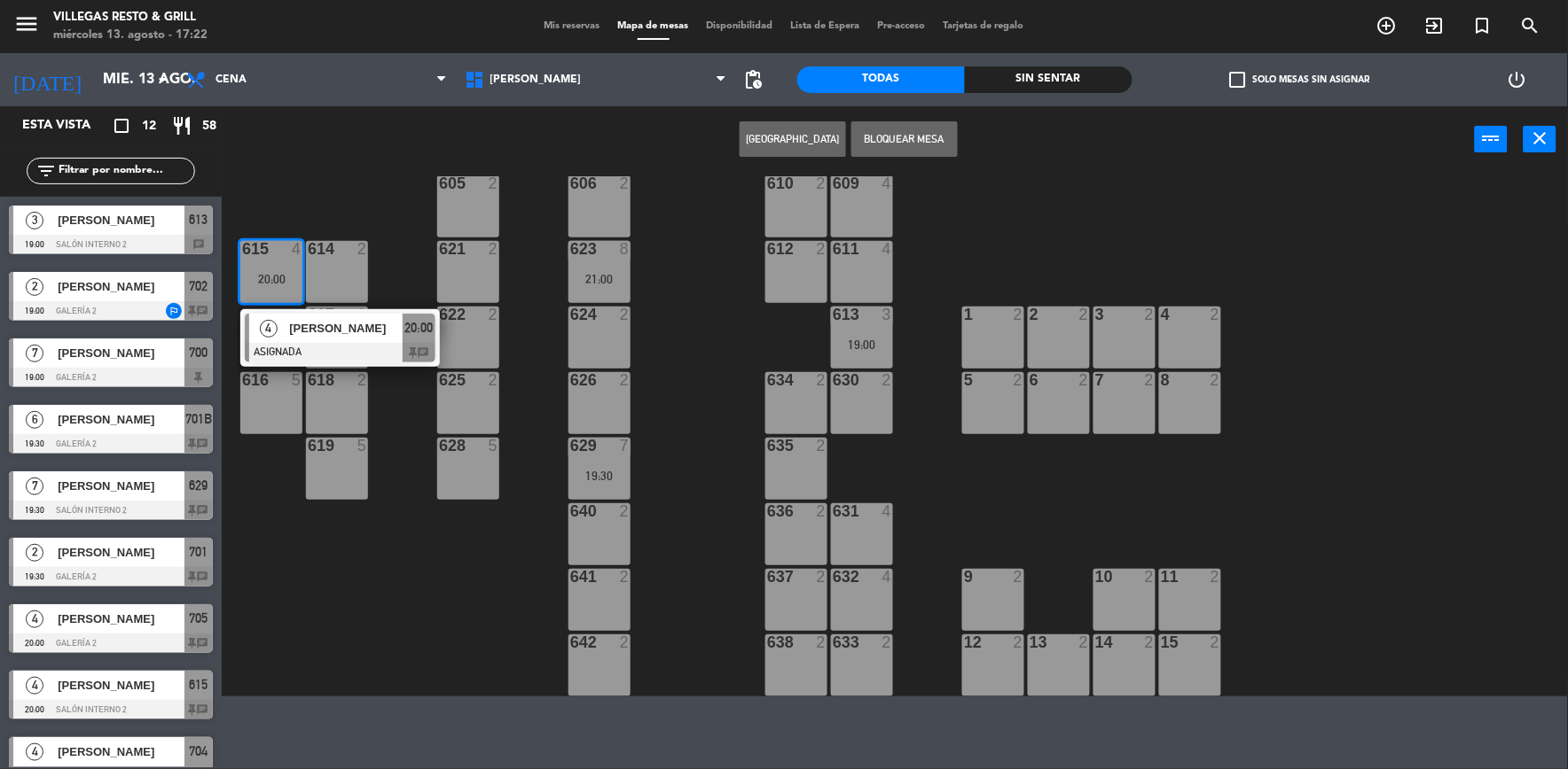
click at [304, 325] on span "[PERSON_NAME]" at bounding box center [346, 328] width 113 height 18
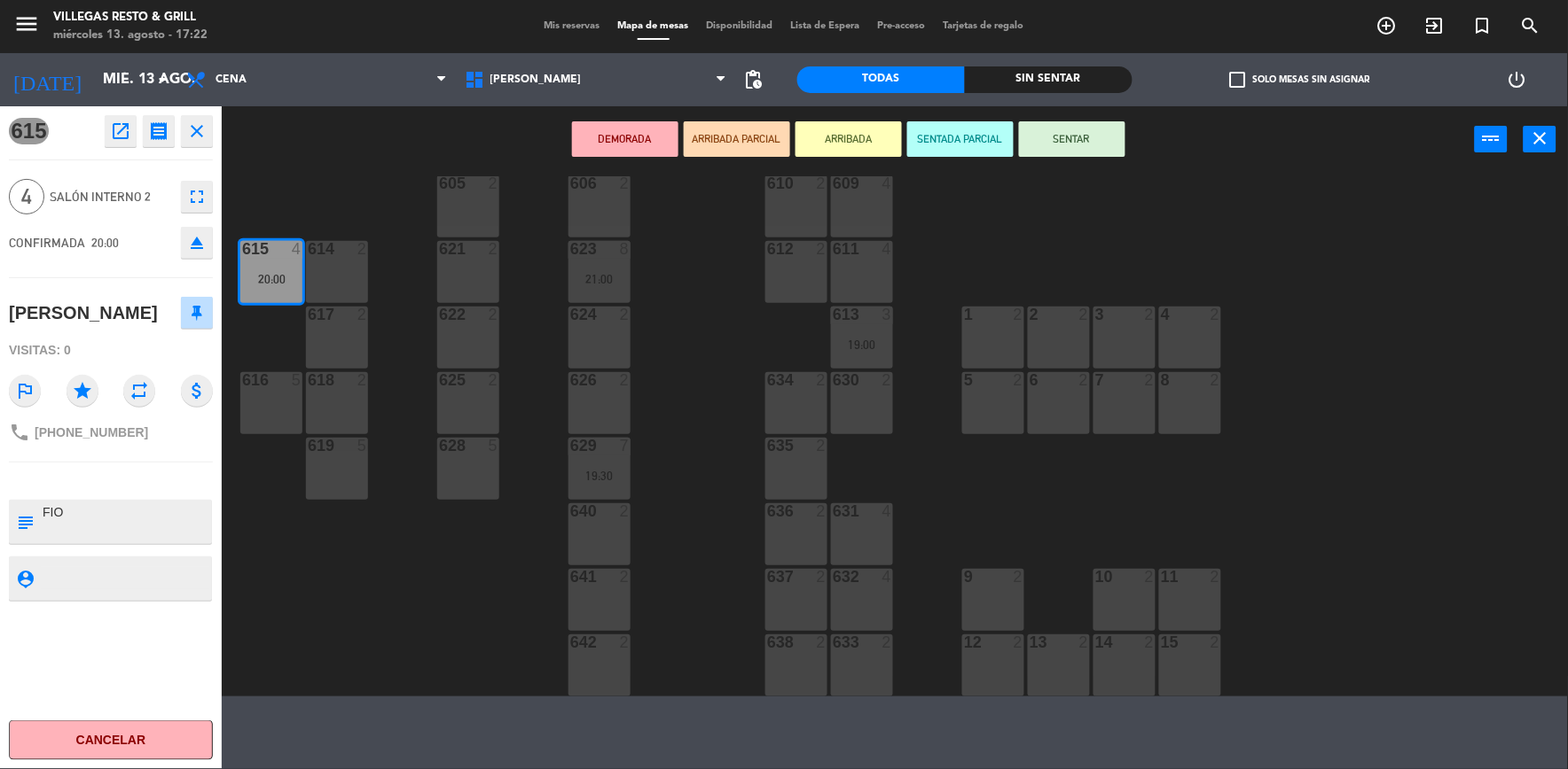
click at [198, 130] on icon "close" at bounding box center [196, 130] width 21 height 21
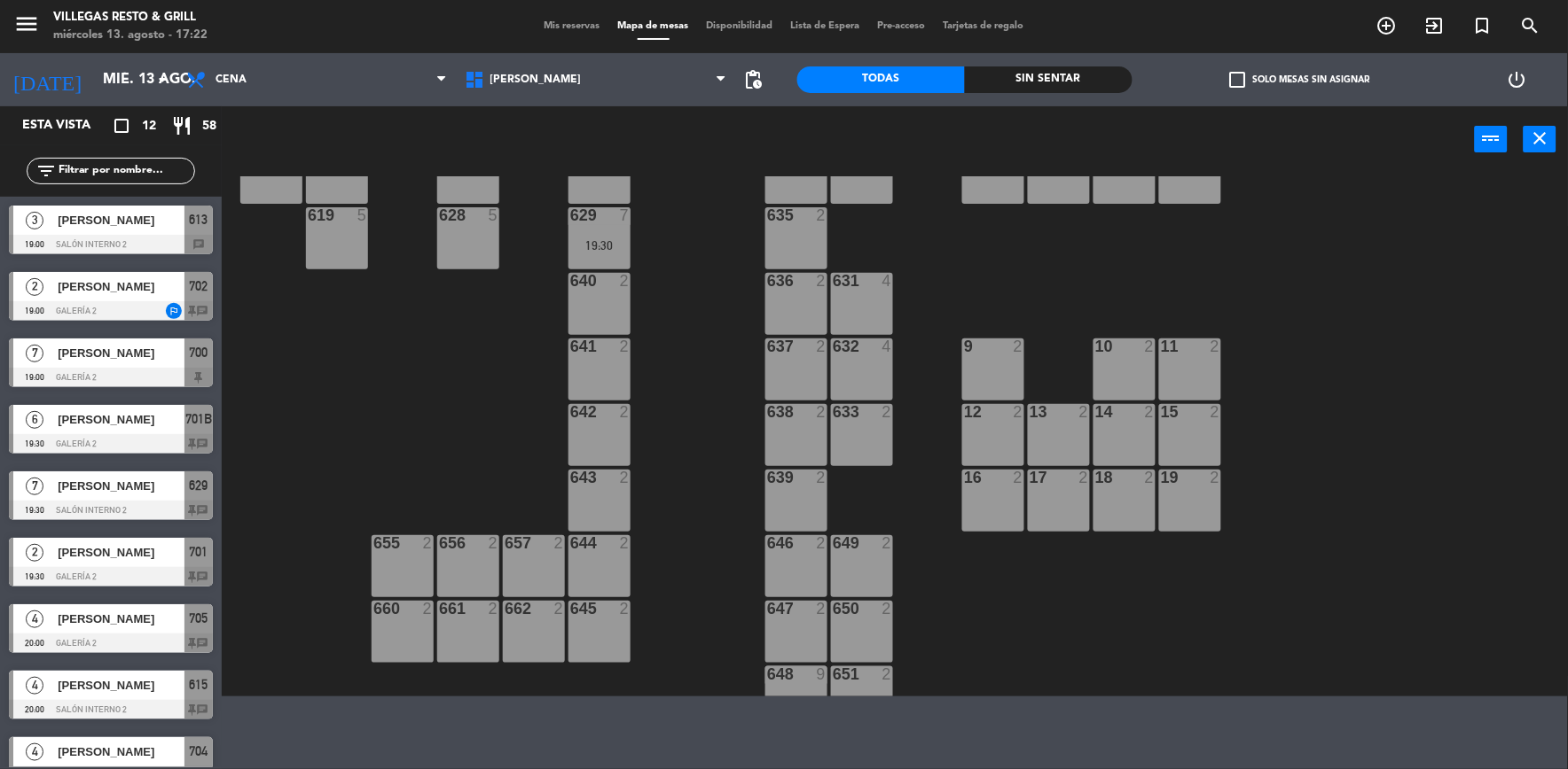
scroll to position [557, 0]
